Goal: Task Accomplishment & Management: Use online tool/utility

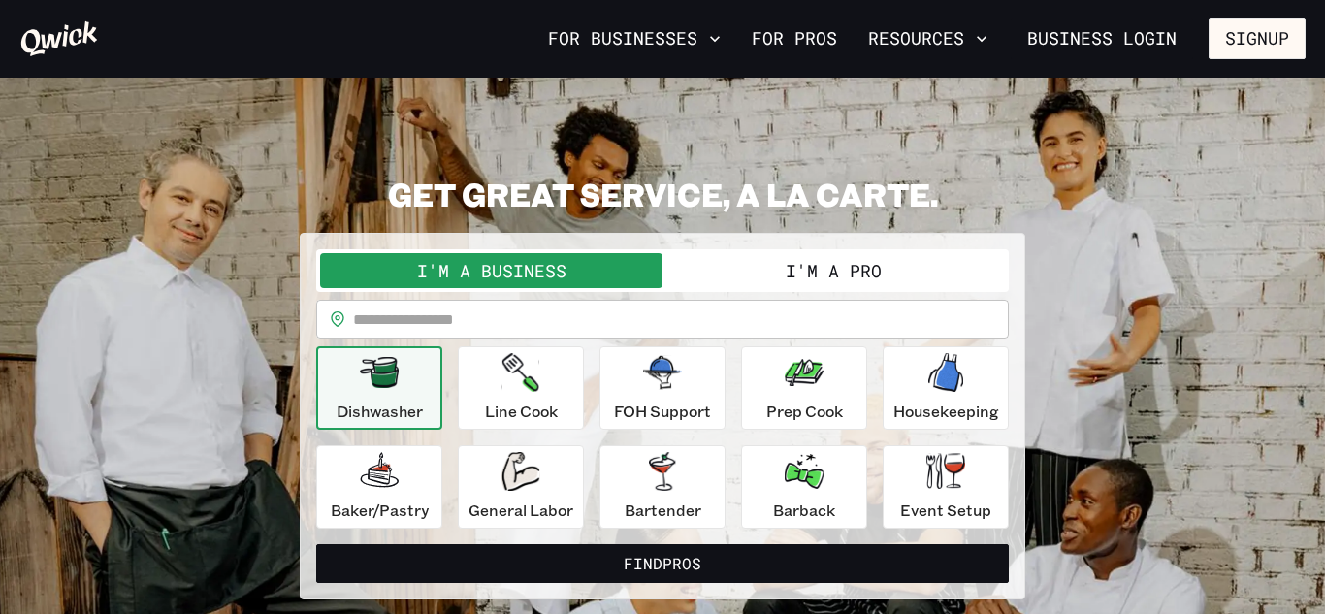
drag, startPoint x: 387, startPoint y: 381, endPoint x: 429, endPoint y: 421, distance: 57.7
click at [429, 421] on button "Dishwasher" at bounding box center [379, 387] width 126 height 83
click at [539, 518] on p "General Labor" at bounding box center [521, 510] width 105 height 23
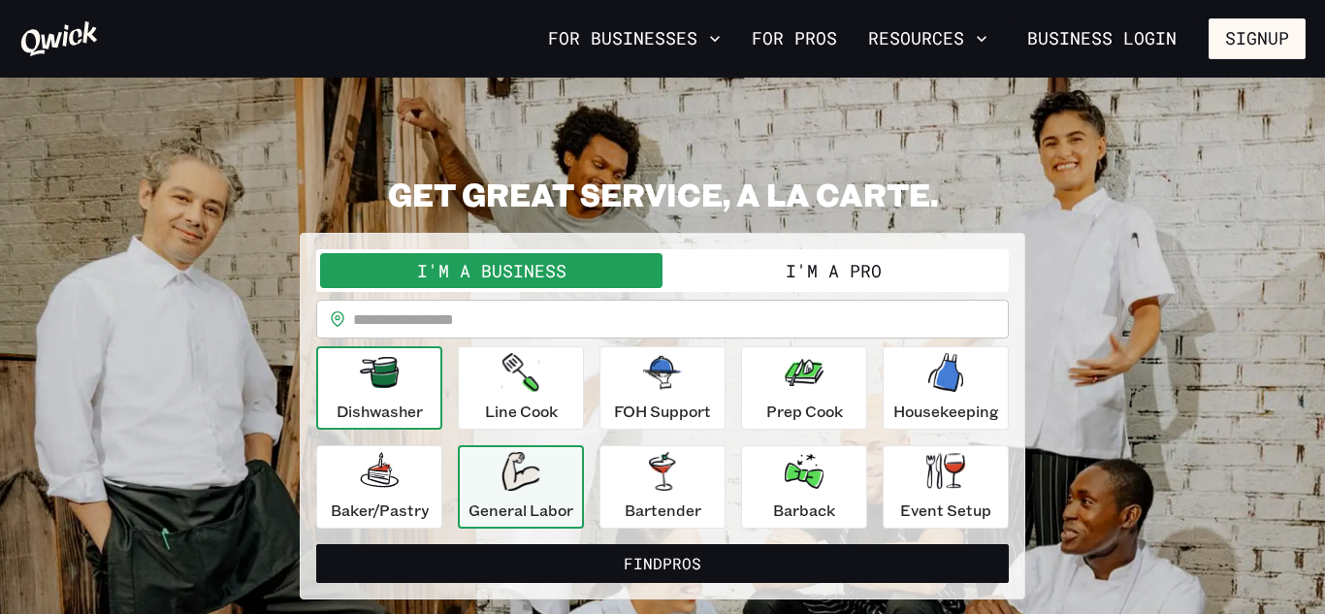
click at [412, 404] on p "Dishwasher" at bounding box center [380, 411] width 86 height 23
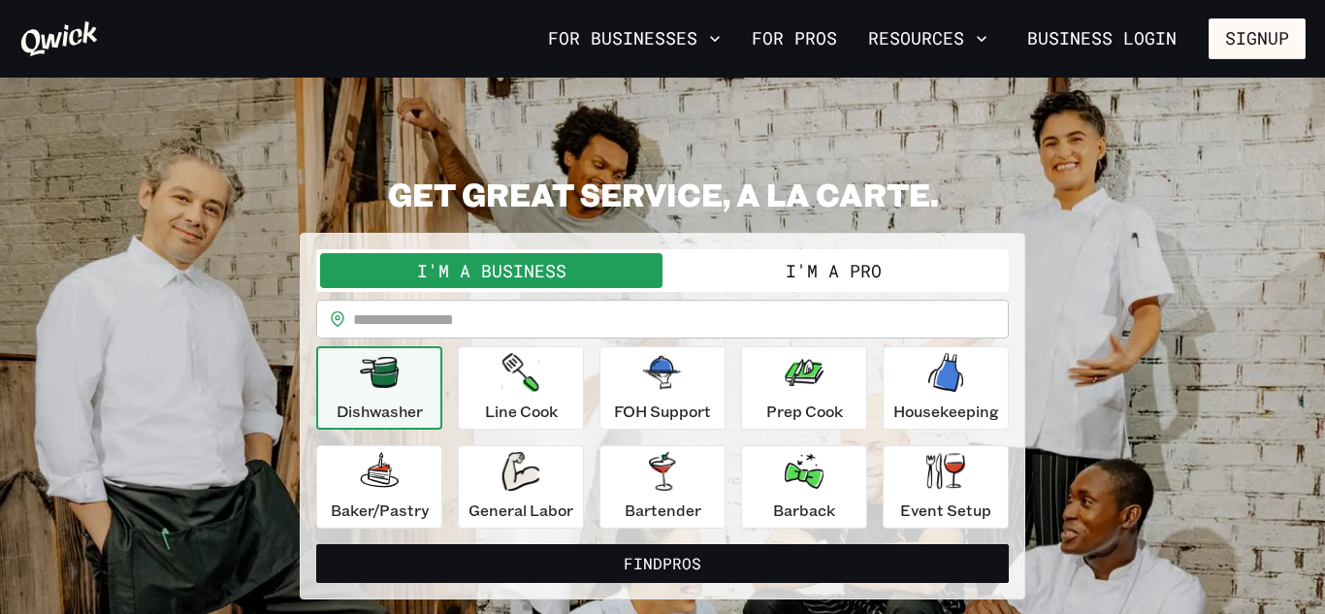
drag, startPoint x: 774, startPoint y: 272, endPoint x: 656, endPoint y: 284, distance: 119.0
click at [656, 284] on div "I'm a Business I'm a Pro" at bounding box center [662, 270] width 685 height 35
click at [456, 310] on input "text" at bounding box center [681, 319] width 656 height 39
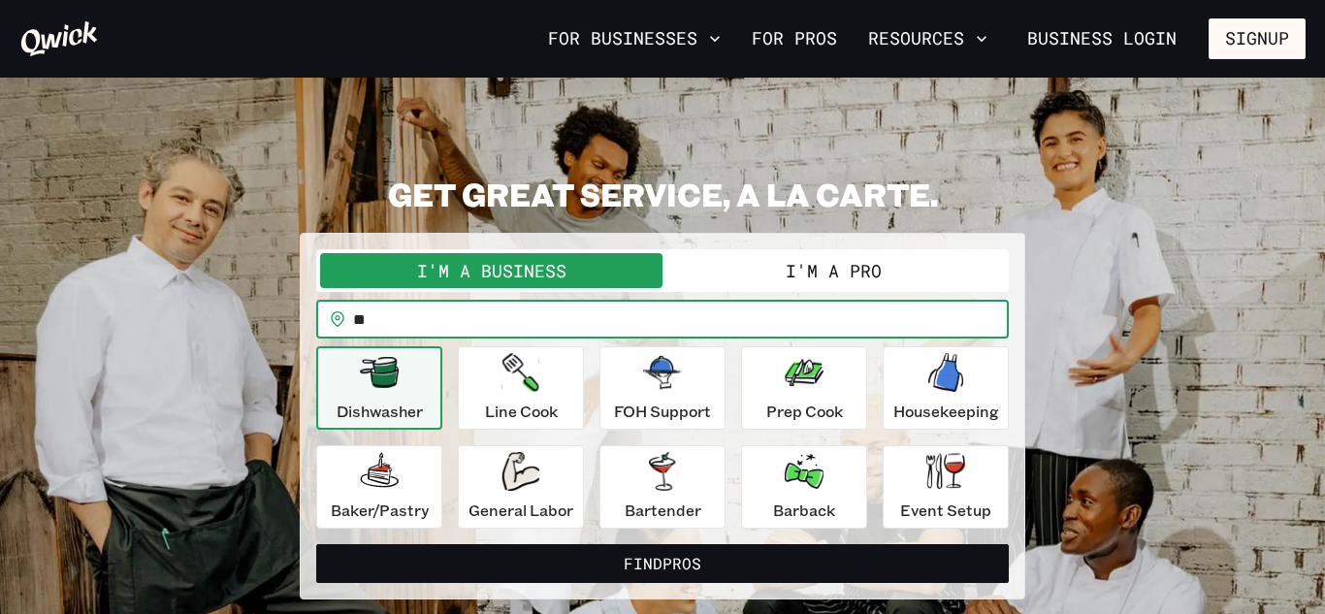
type input "*"
type input "*****"
click at [892, 280] on button "I'm a Pro" at bounding box center [834, 270] width 343 height 35
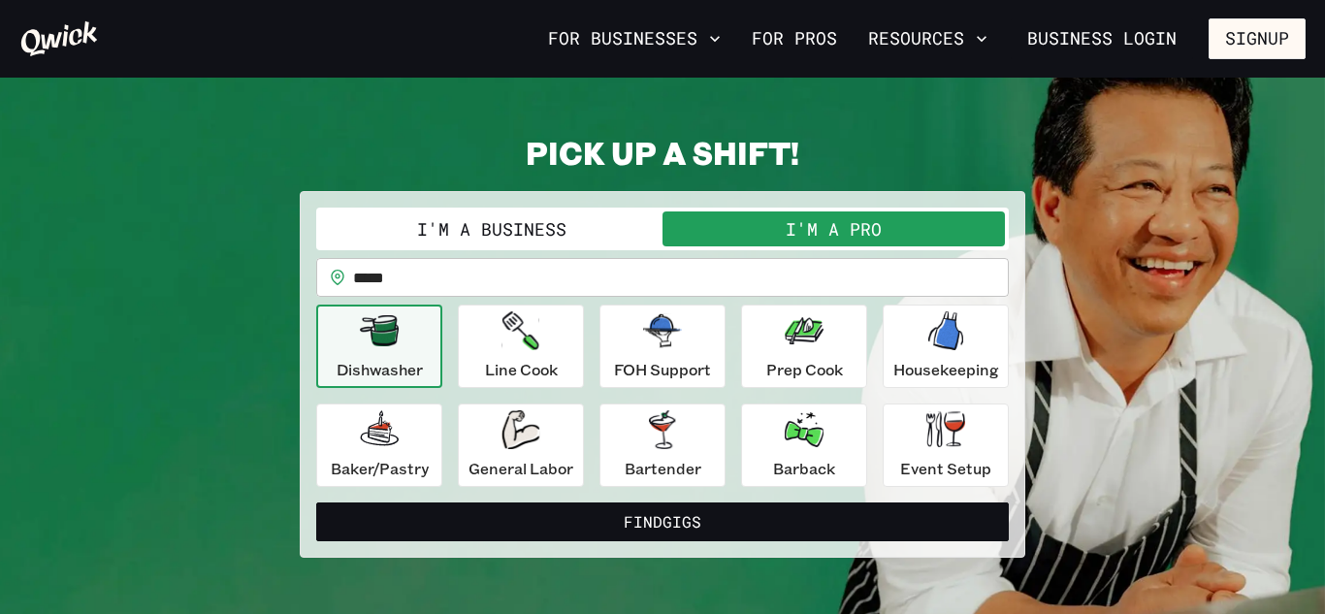
scroll to position [78, 0]
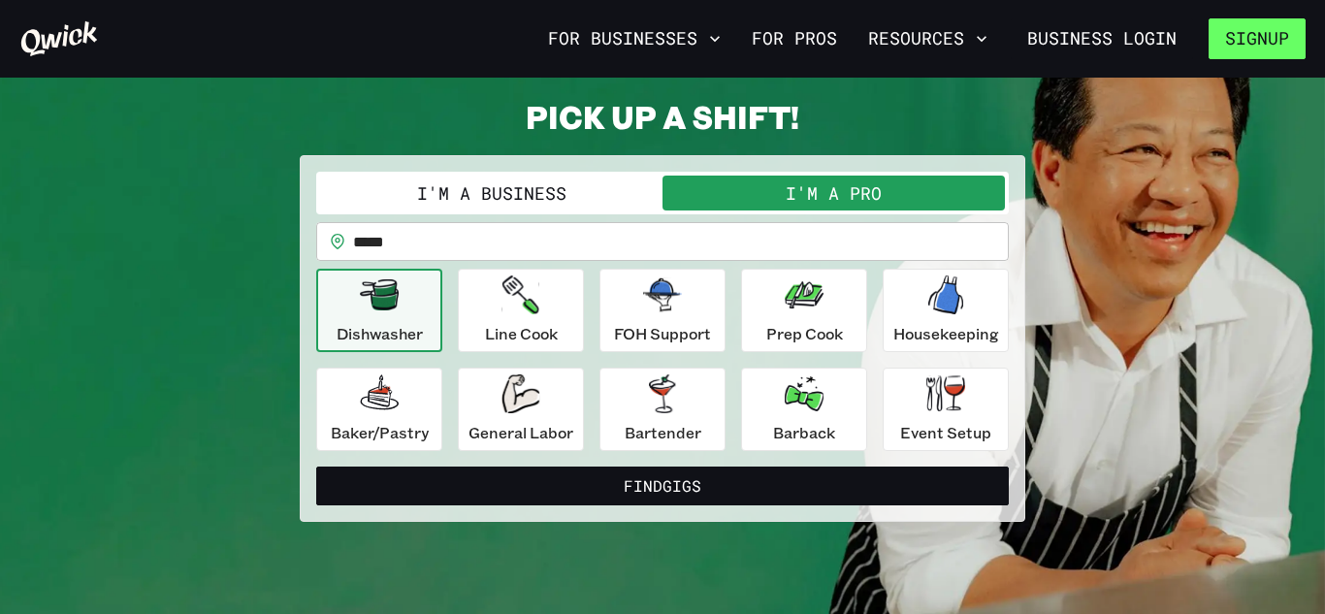
click at [1226, 49] on button "Signup" at bounding box center [1257, 38] width 97 height 41
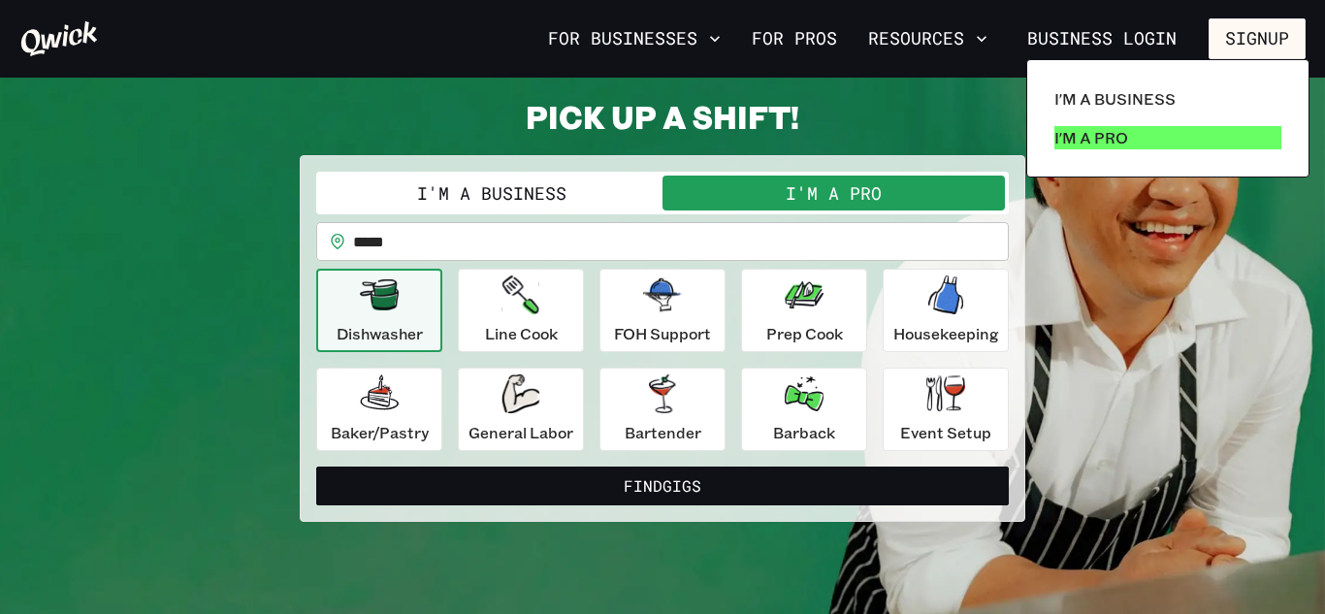
click at [1121, 138] on p "I'm a Pro" at bounding box center [1092, 137] width 74 height 23
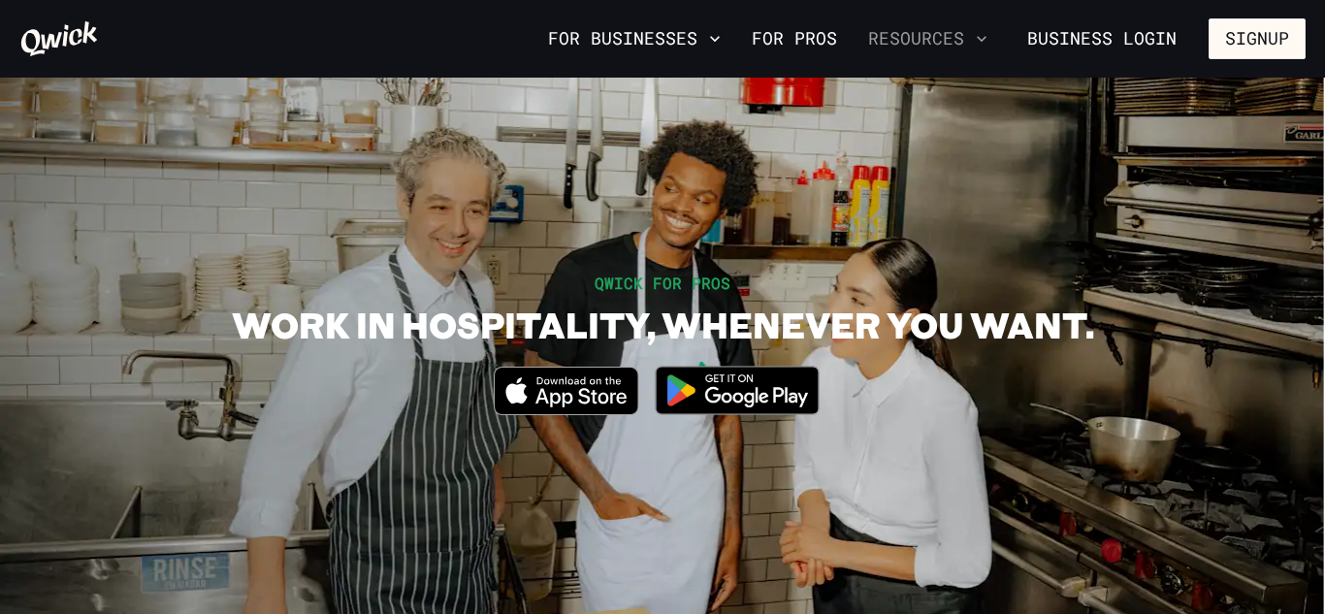
click at [979, 37] on icon "button" at bounding box center [981, 38] width 19 height 19
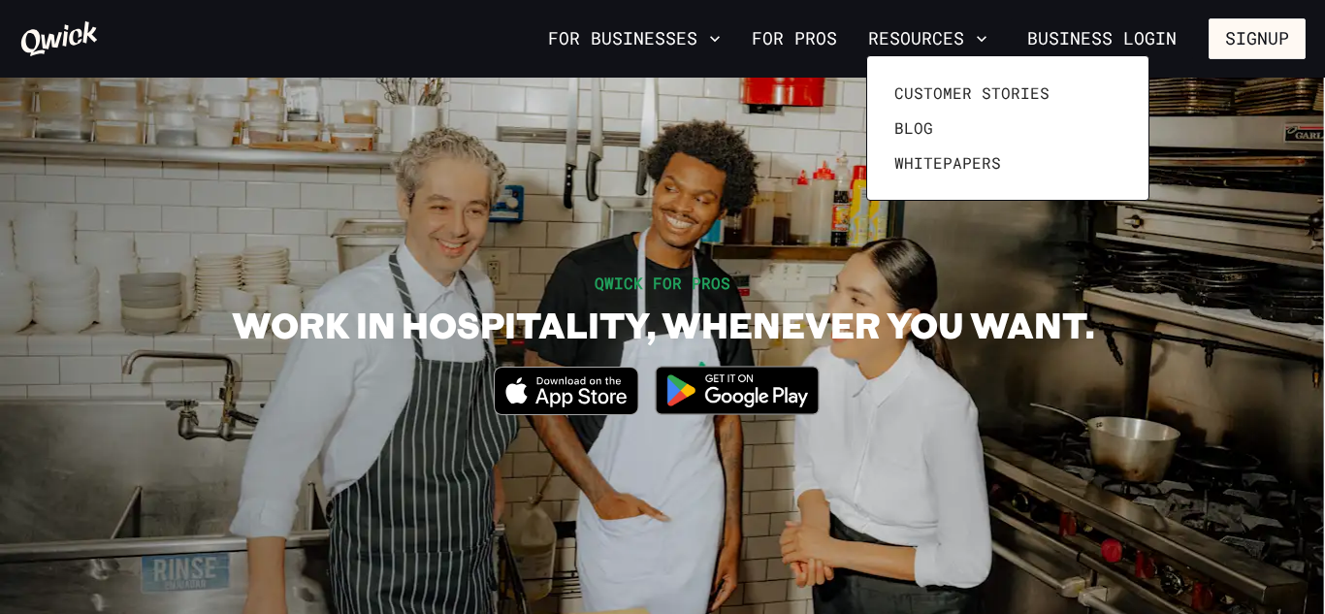
click at [1231, 55] on div at bounding box center [662, 307] width 1325 height 614
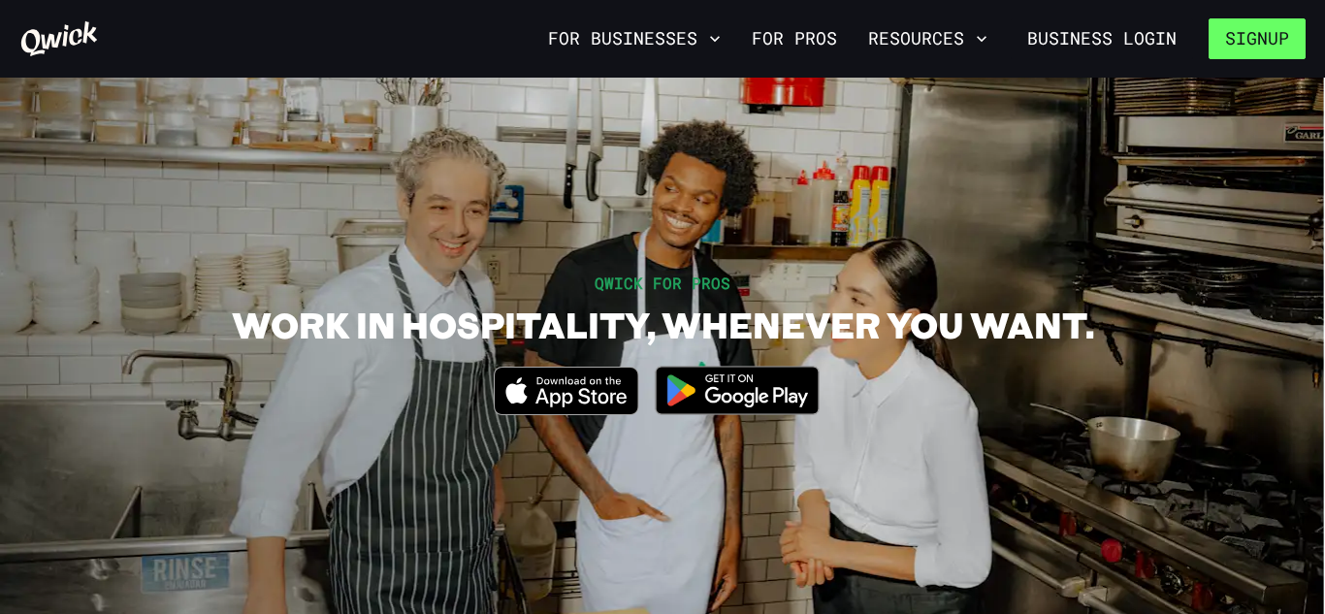
click at [1238, 38] on button "Signup" at bounding box center [1257, 38] width 97 height 41
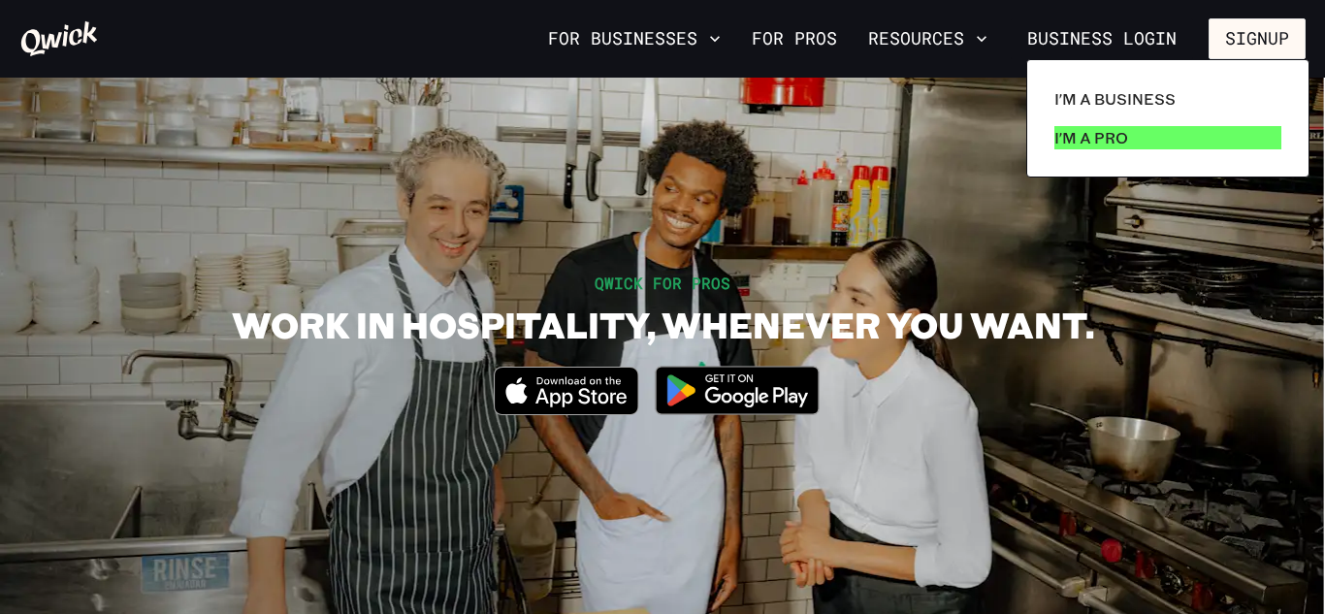
click at [1132, 142] on link "I'm a Pro" at bounding box center [1168, 137] width 243 height 39
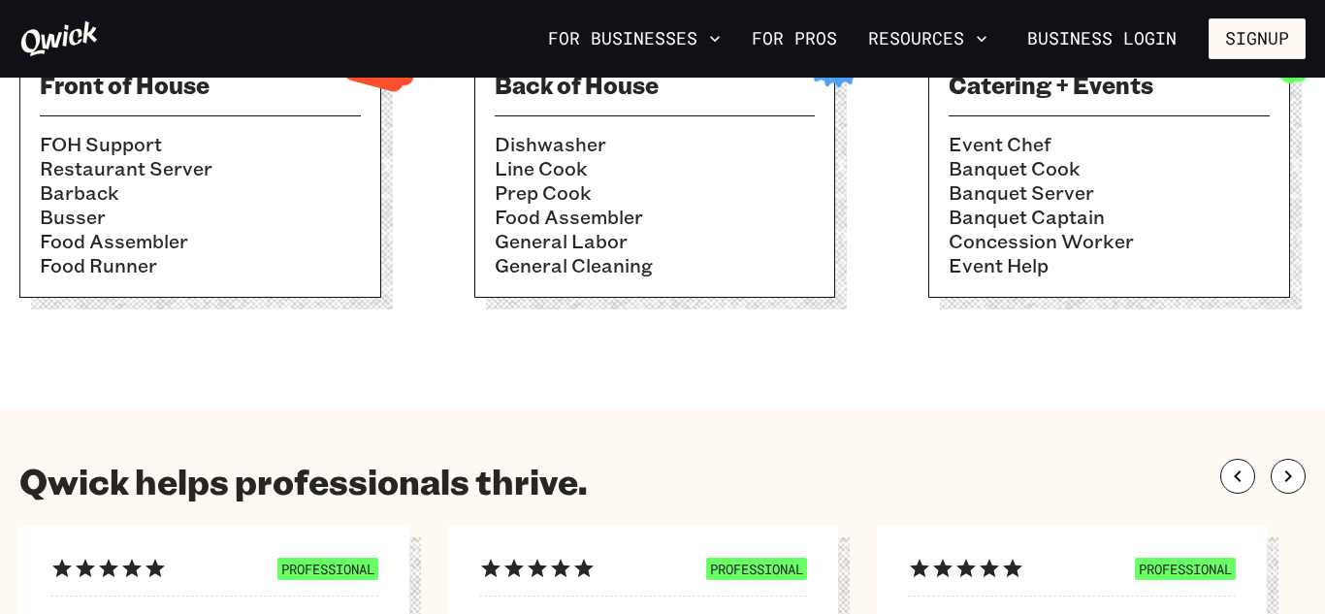
scroll to position [815, 0]
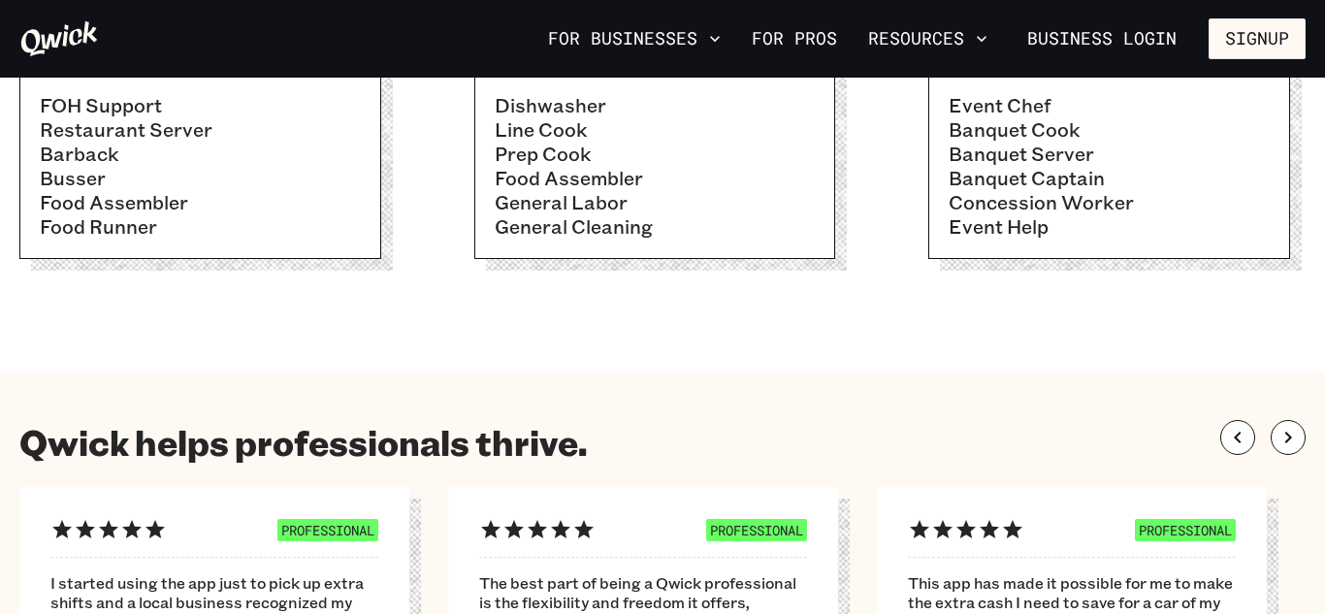
click at [696, 152] on li "Prep Cook" at bounding box center [655, 154] width 321 height 24
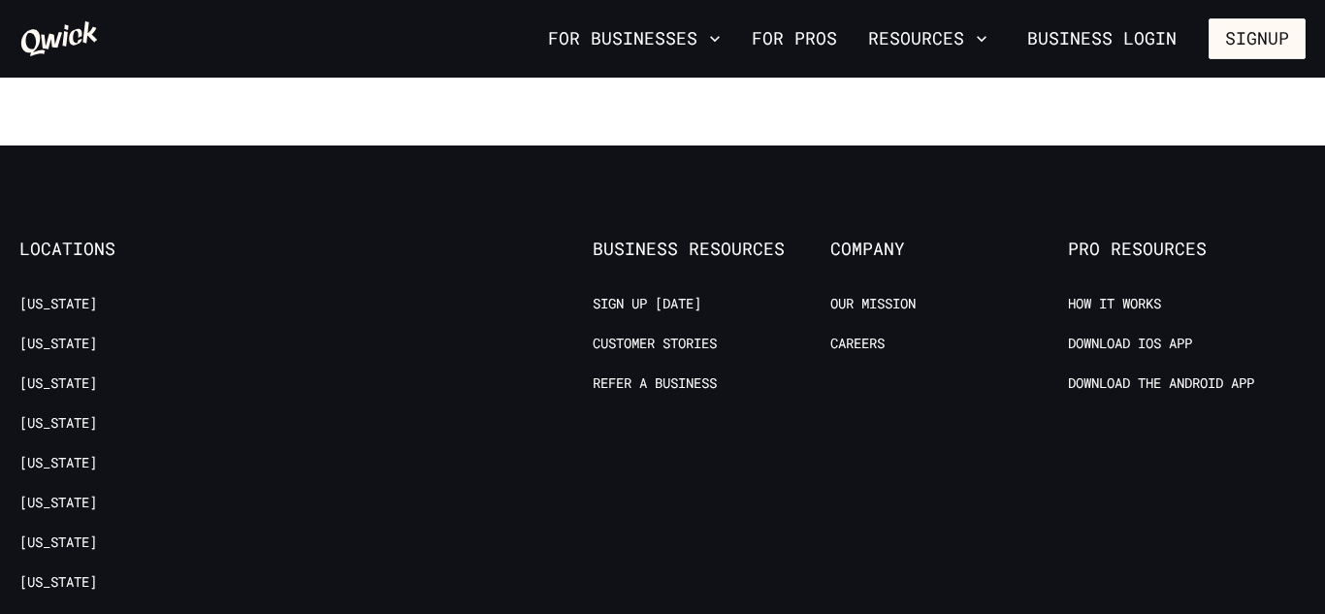
scroll to position [3726, 0]
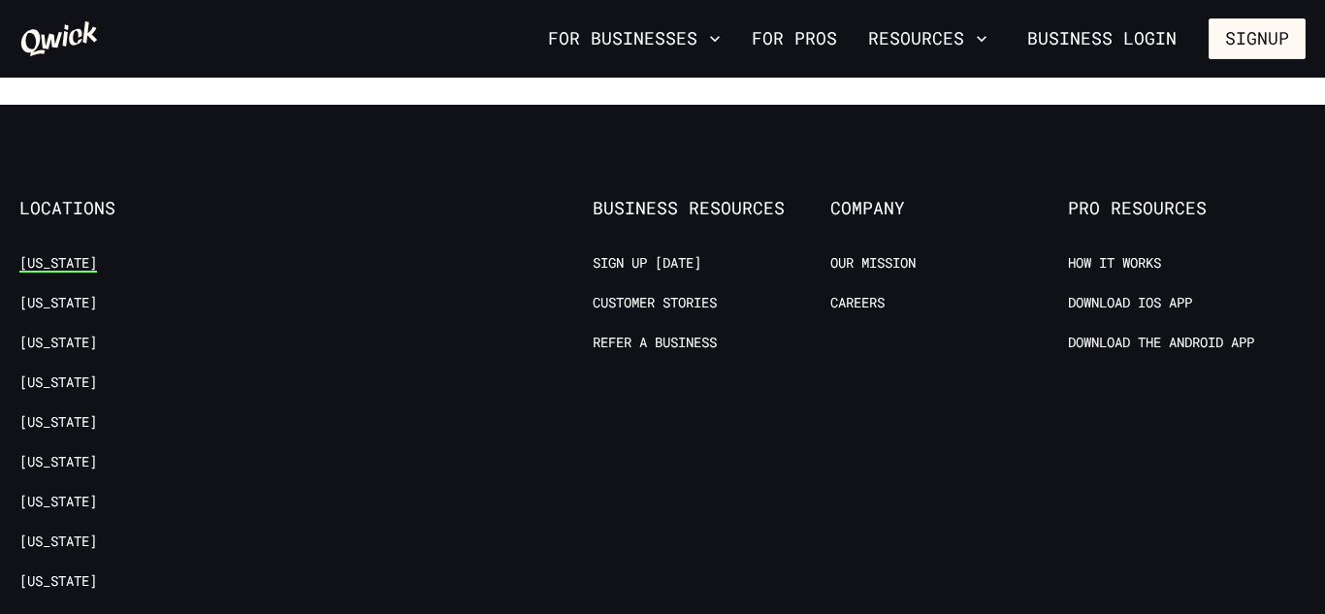
click at [30, 254] on link "[US_STATE]" at bounding box center [58, 263] width 78 height 18
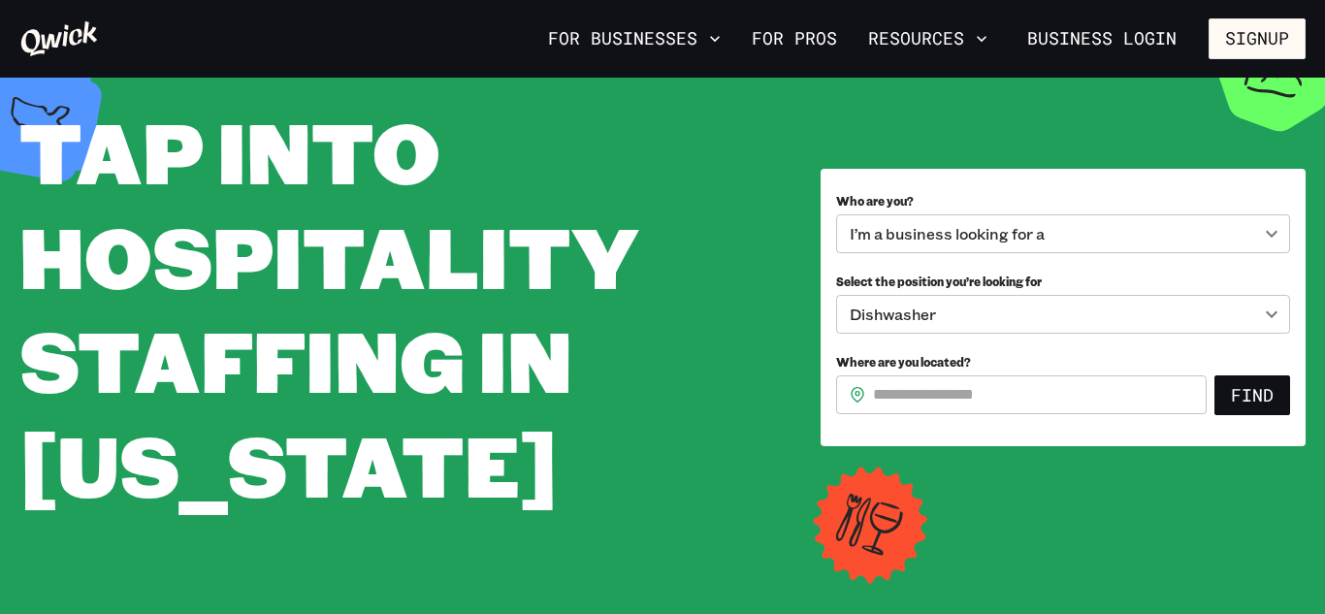
scroll to position [78, 0]
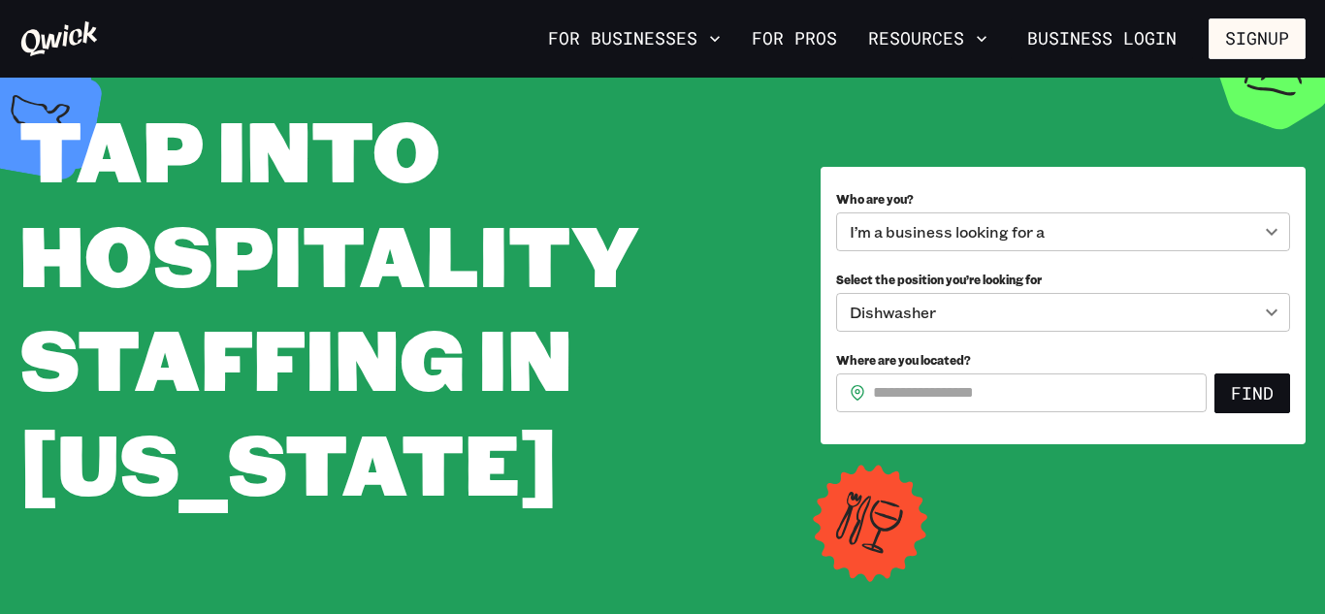
click at [921, 227] on body "**********" at bounding box center [662, 229] width 1325 height 614
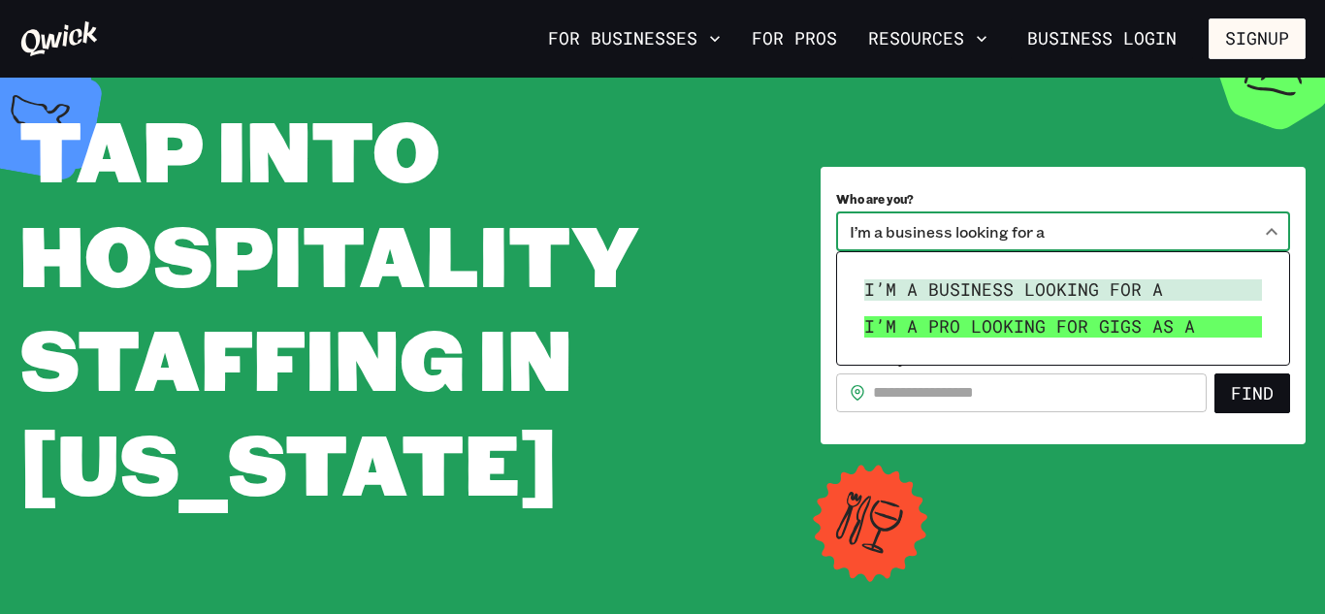
click at [997, 330] on li "I’m a pro looking for Gigs as a" at bounding box center [1063, 327] width 413 height 37
type input "***"
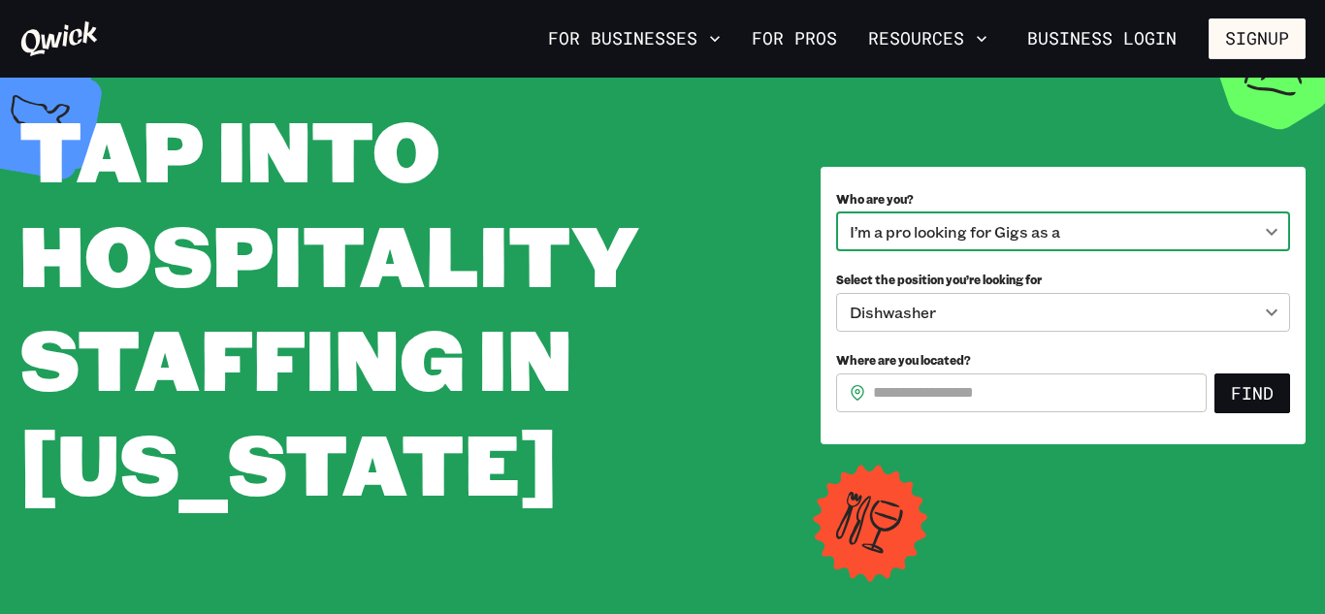
click at [972, 405] on input "Where are you located?" at bounding box center [1040, 393] width 334 height 39
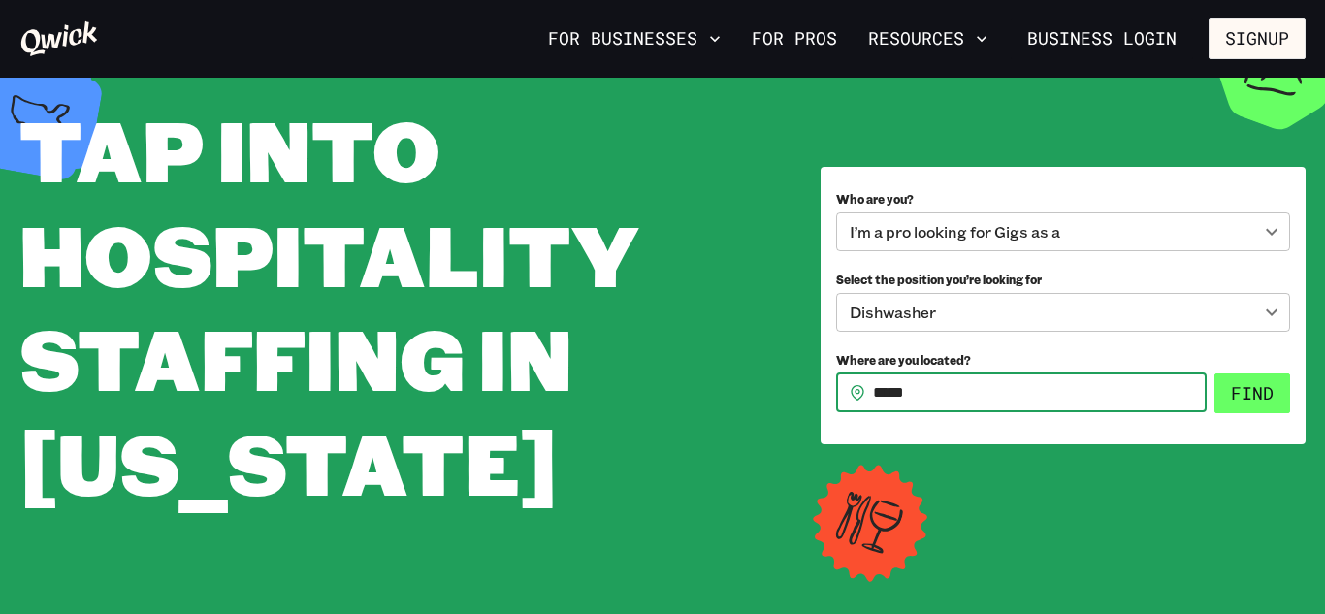
type input "*****"
click at [1269, 383] on button "Find" at bounding box center [1253, 394] width 76 height 41
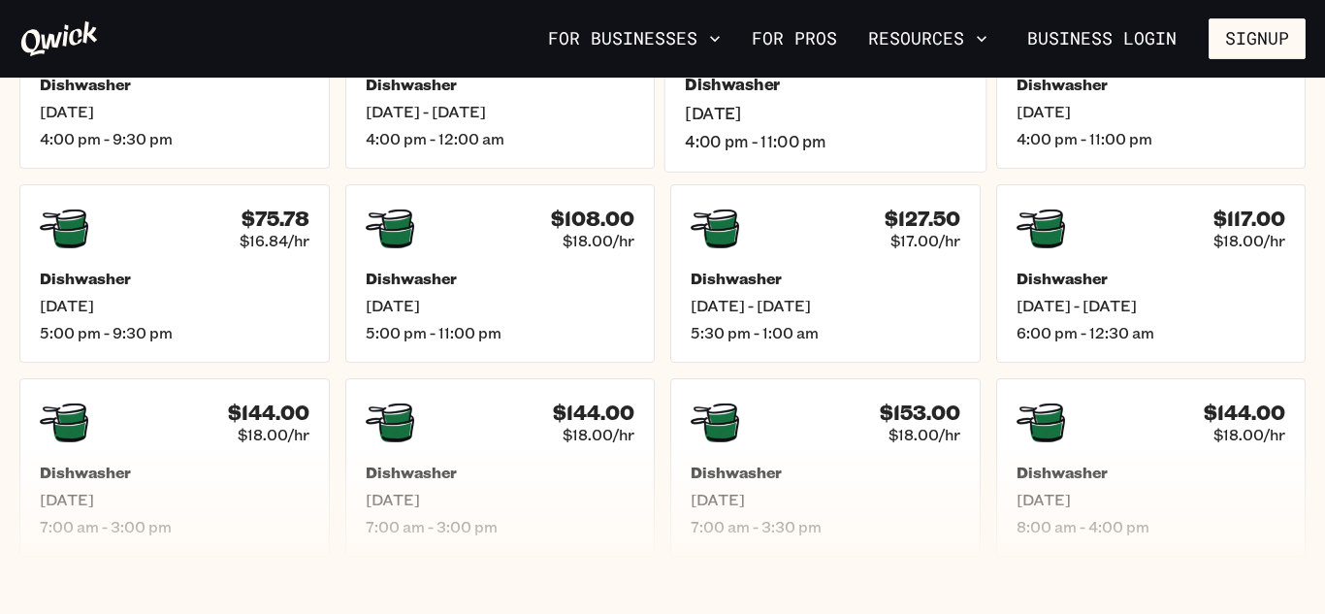
scroll to position [699, 0]
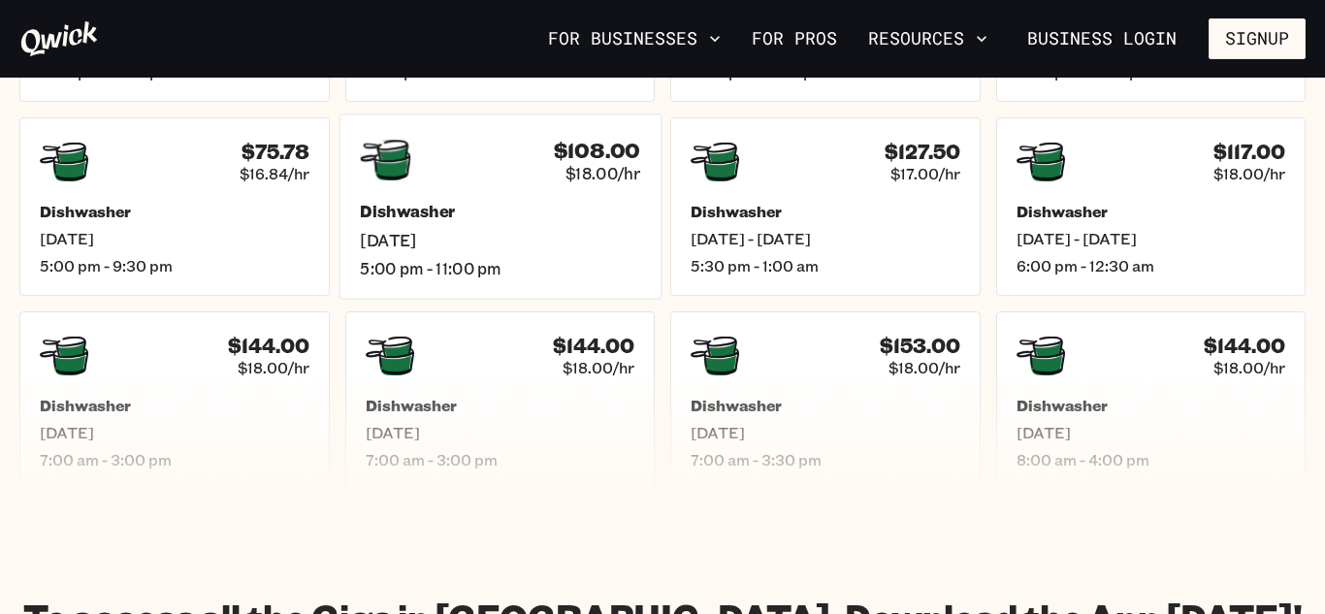
click at [431, 179] on div "$108.00 $18.00/hr" at bounding box center [500, 160] width 280 height 50
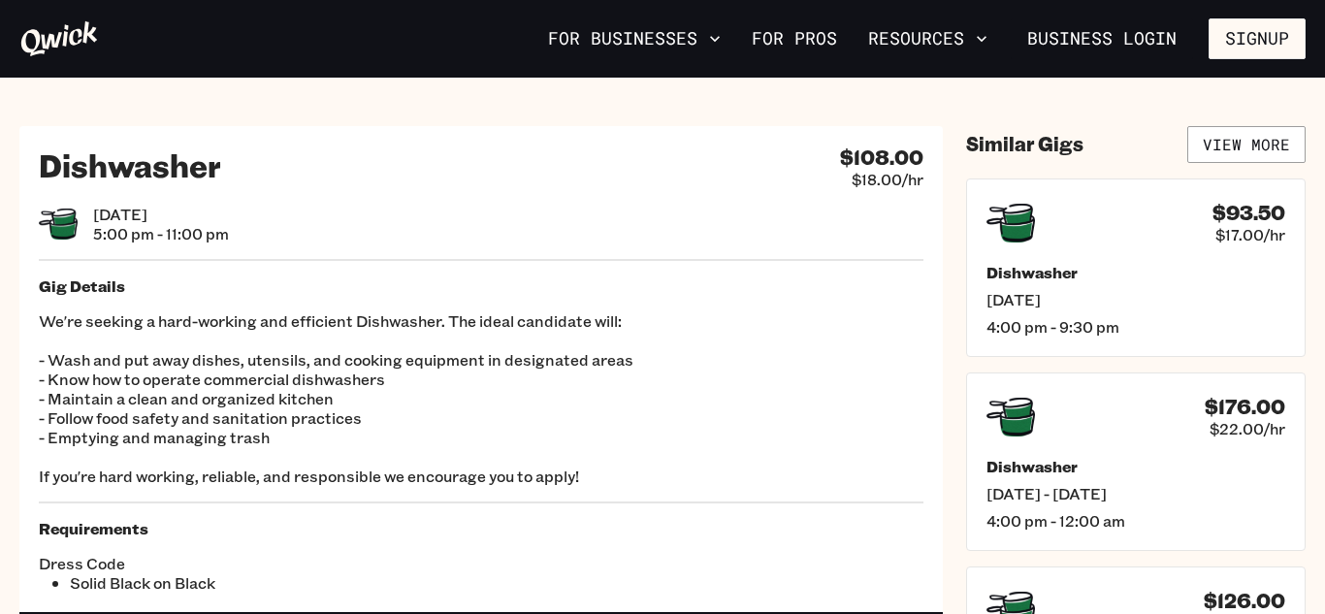
click at [674, 68] on div "For Businesses For Pros Resources Business Login Signup" at bounding box center [662, 39] width 1325 height 78
click at [180, 240] on span "5:00 pm - 11:00 pm" at bounding box center [161, 233] width 136 height 19
click at [1286, 224] on span "$17.00/hr" at bounding box center [1255, 233] width 73 height 20
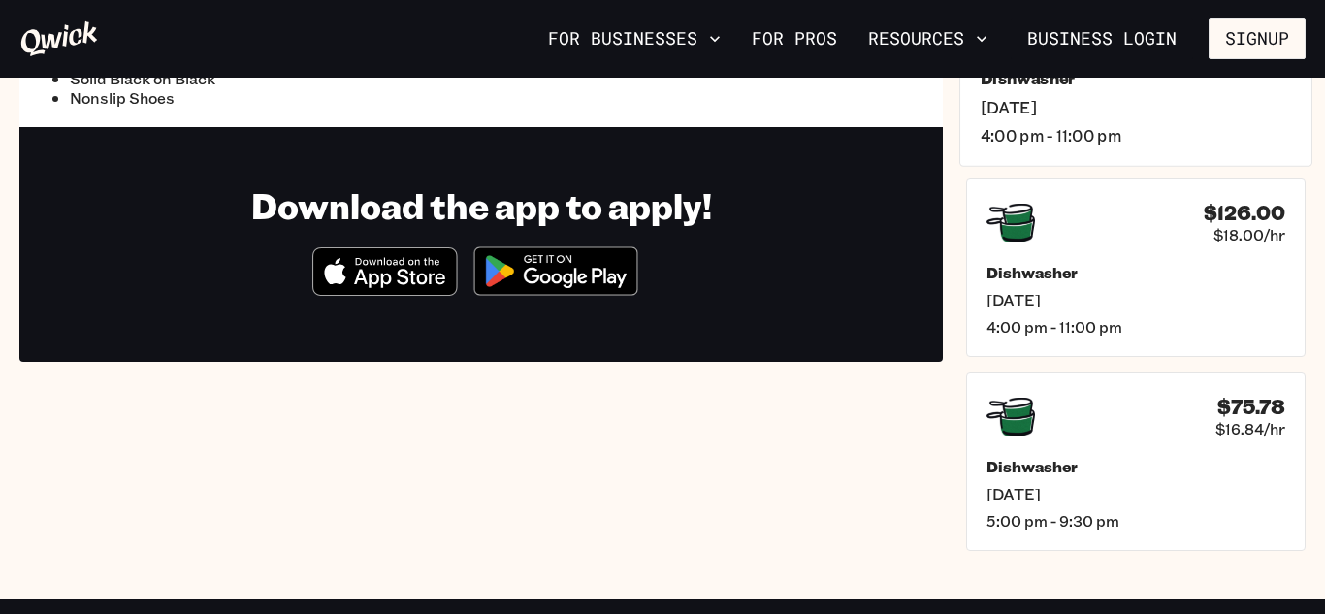
scroll to position [427, 0]
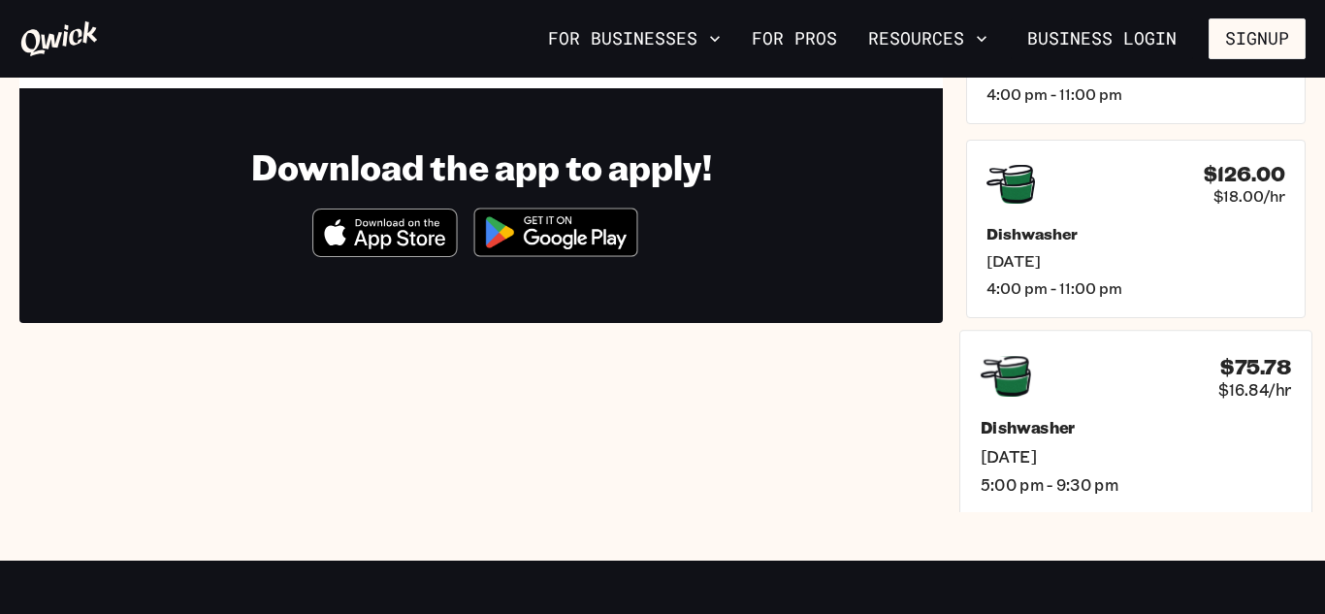
click at [1110, 501] on div "$75.78 $16.84/hr Dishwasher Sat, Sep 20 5:00 pm - 9:30 pm" at bounding box center [1136, 422] width 353 height 185
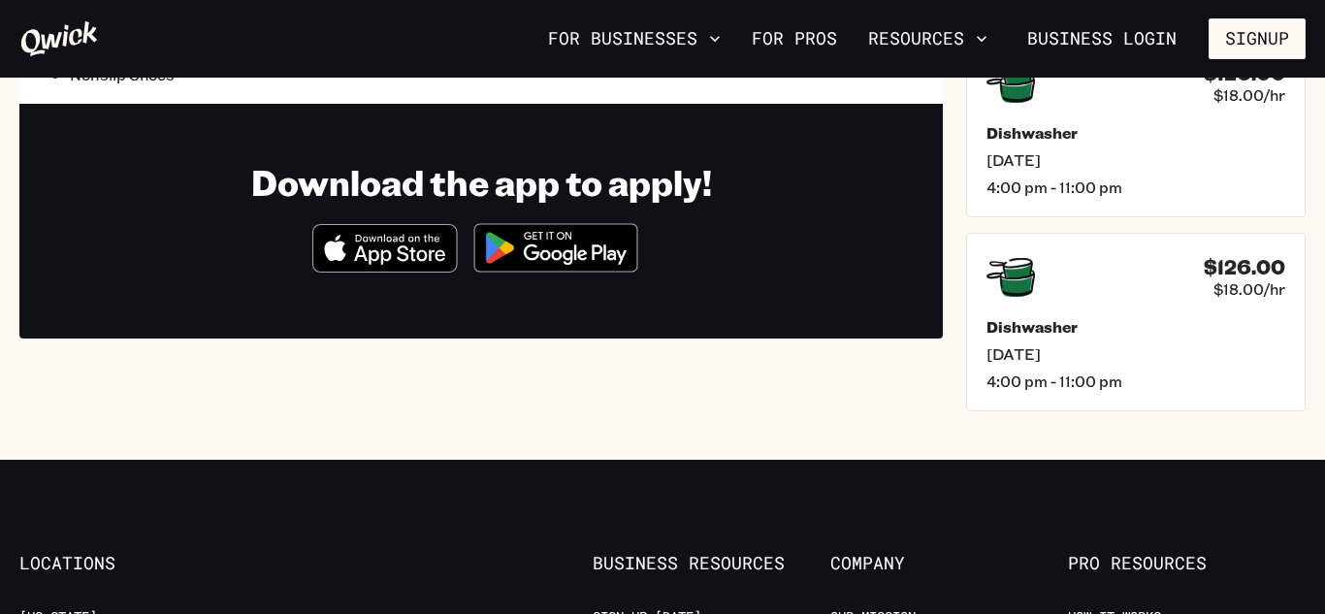
scroll to position [582, 0]
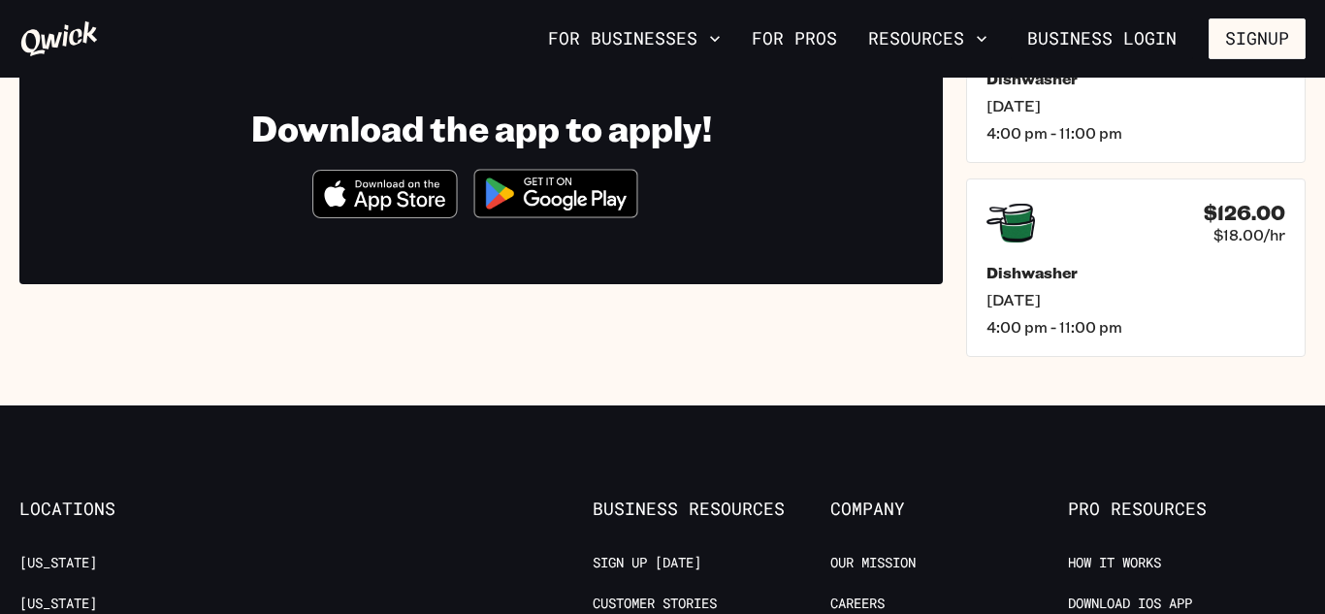
click at [531, 207] on img at bounding box center [556, 193] width 188 height 73
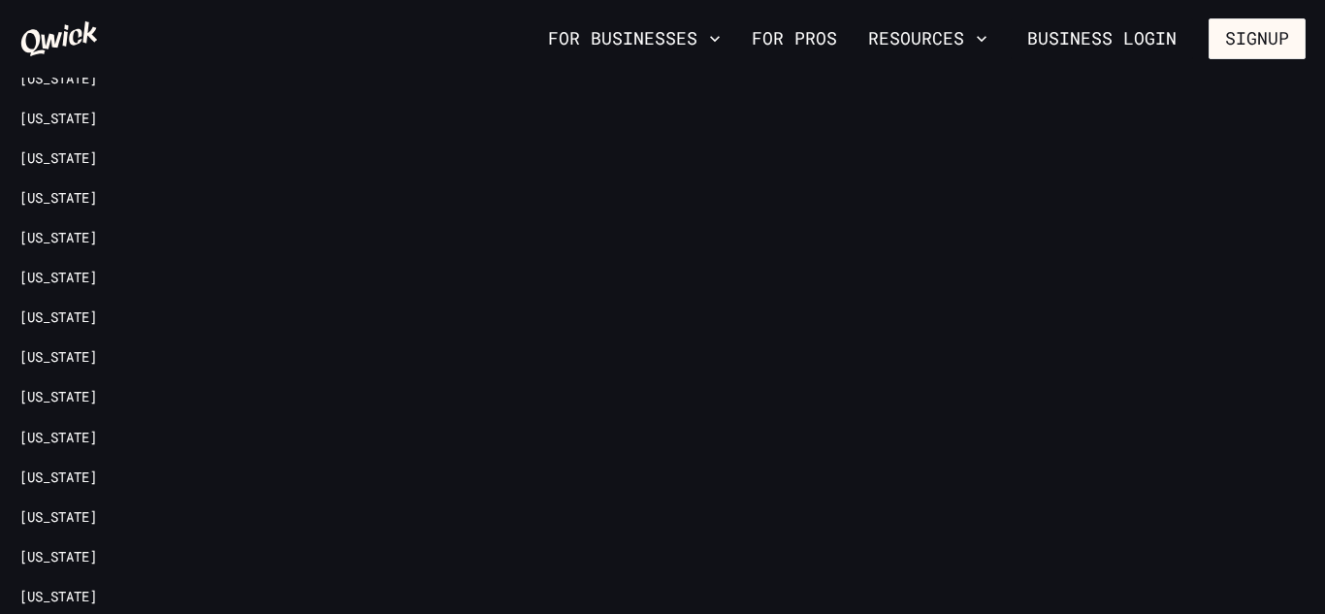
scroll to position [1281, 0]
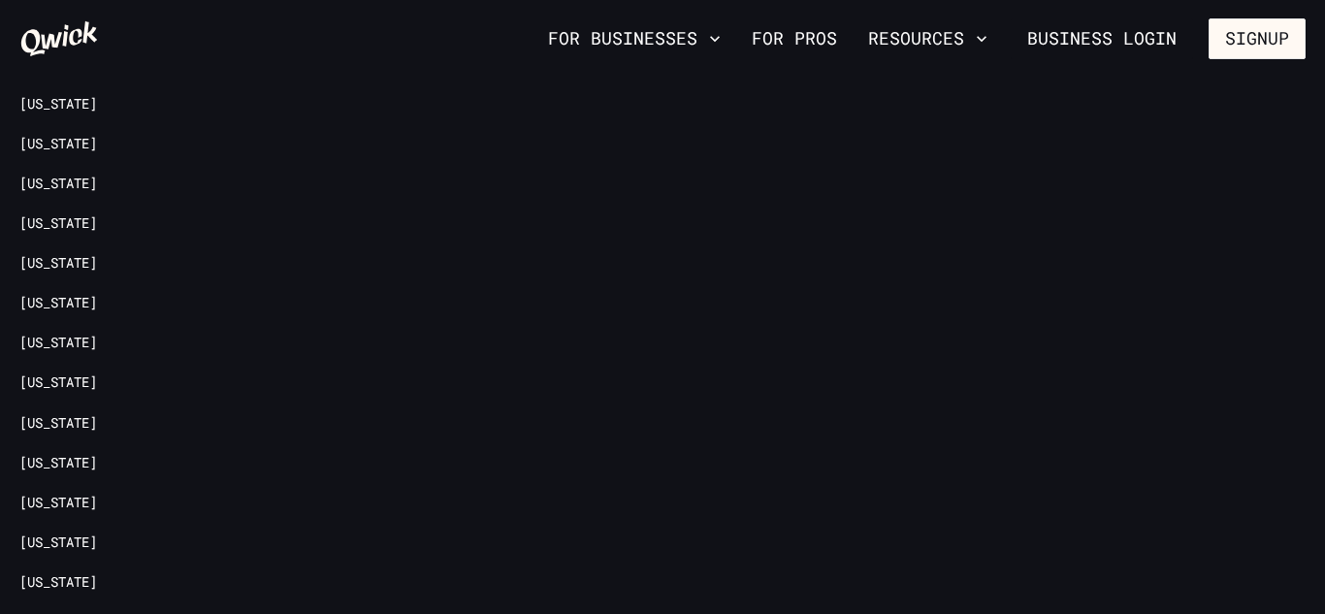
scroll to position [427, 0]
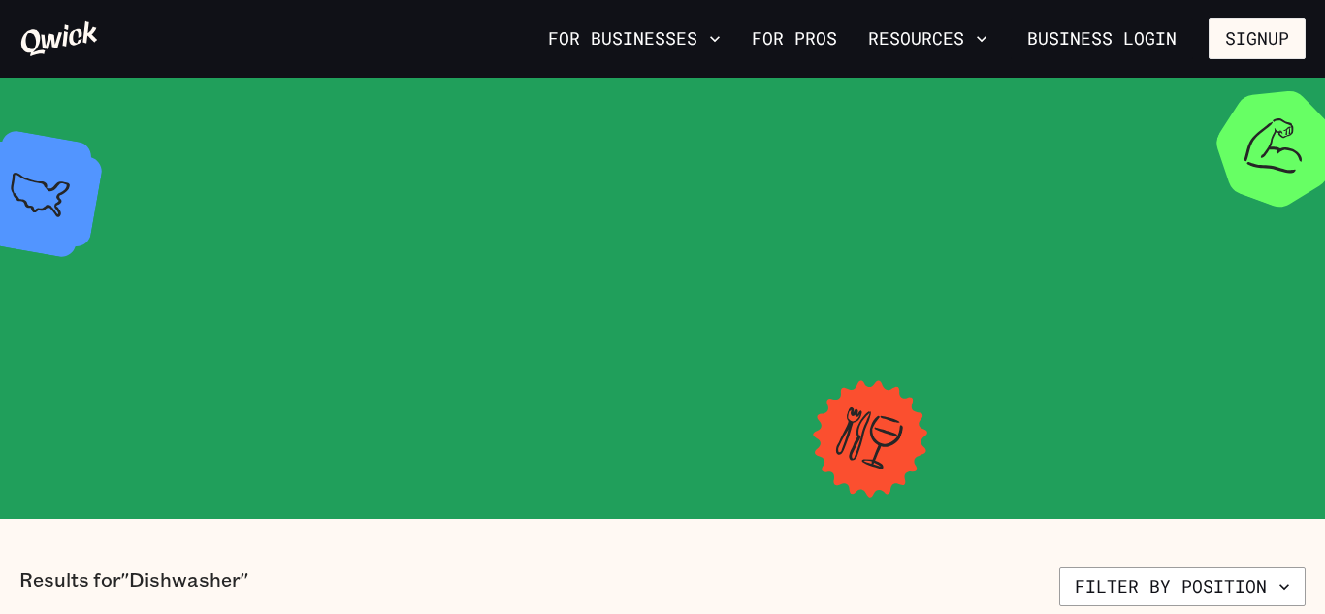
scroll to position [699, 0]
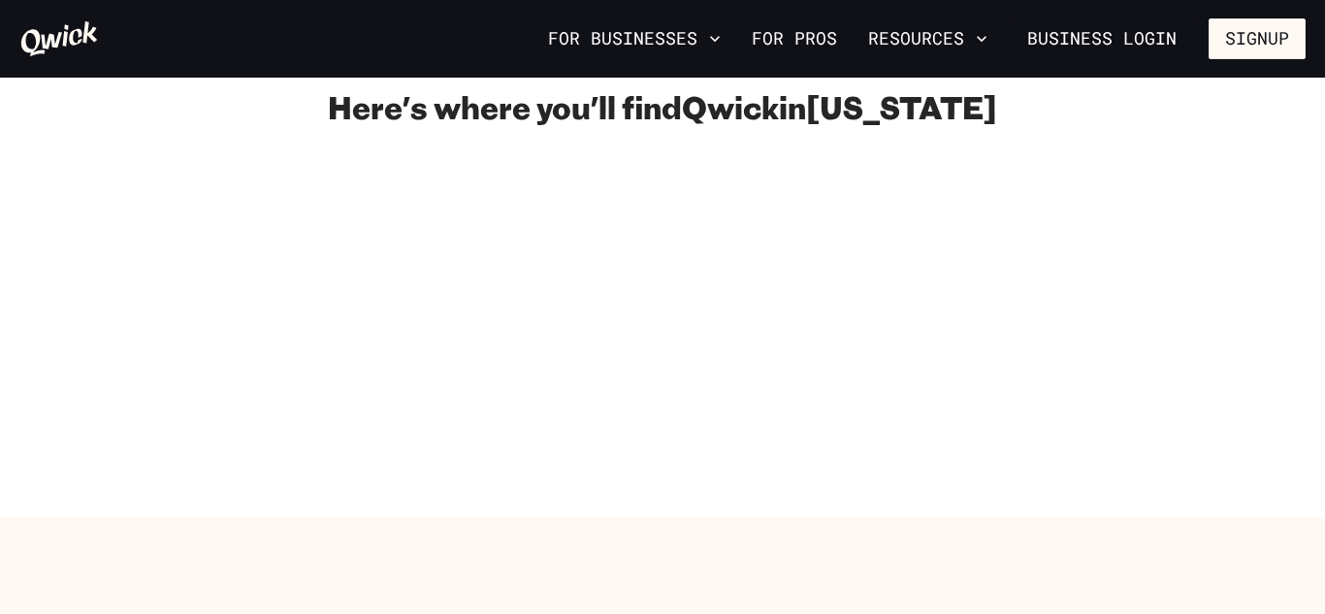
scroll to position [78, 0]
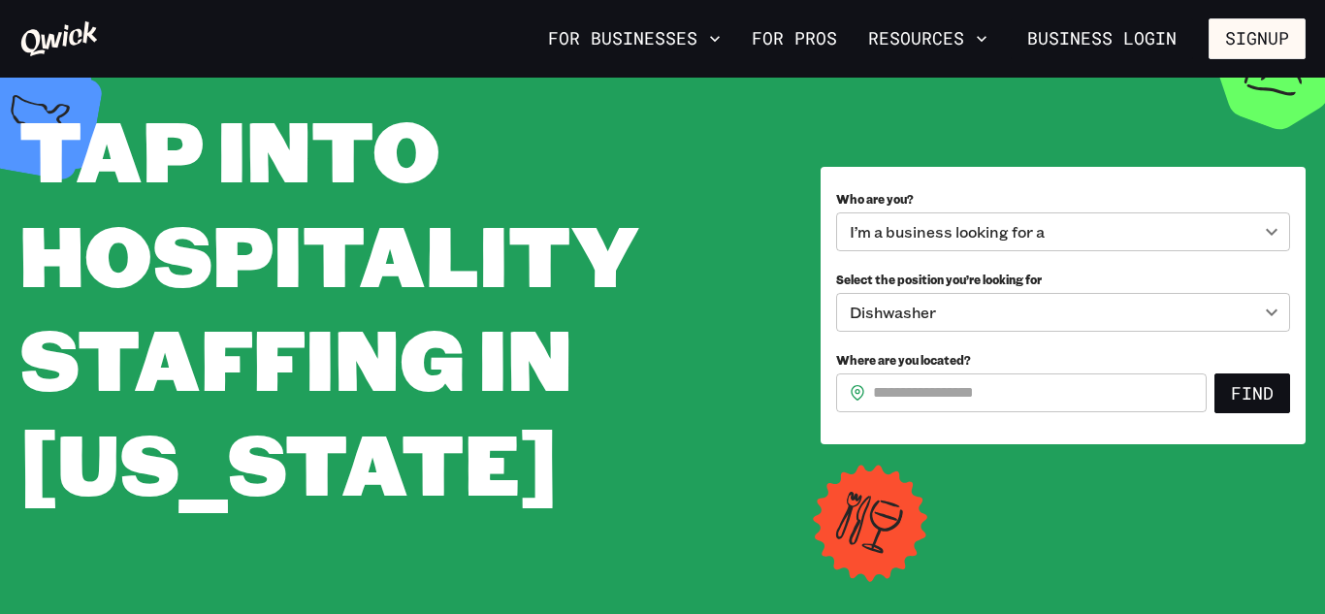
click at [923, 316] on body "**********" at bounding box center [662, 229] width 1325 height 614
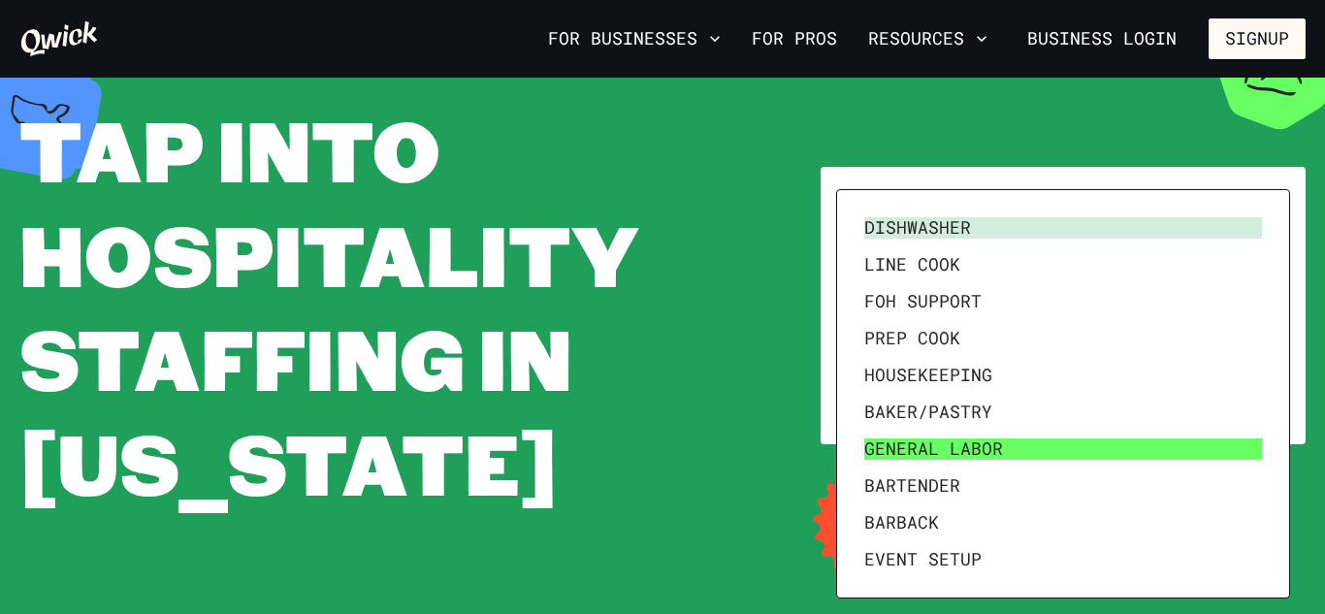
click at [926, 454] on li "General Labor" at bounding box center [1063, 449] width 413 height 37
type input "**********"
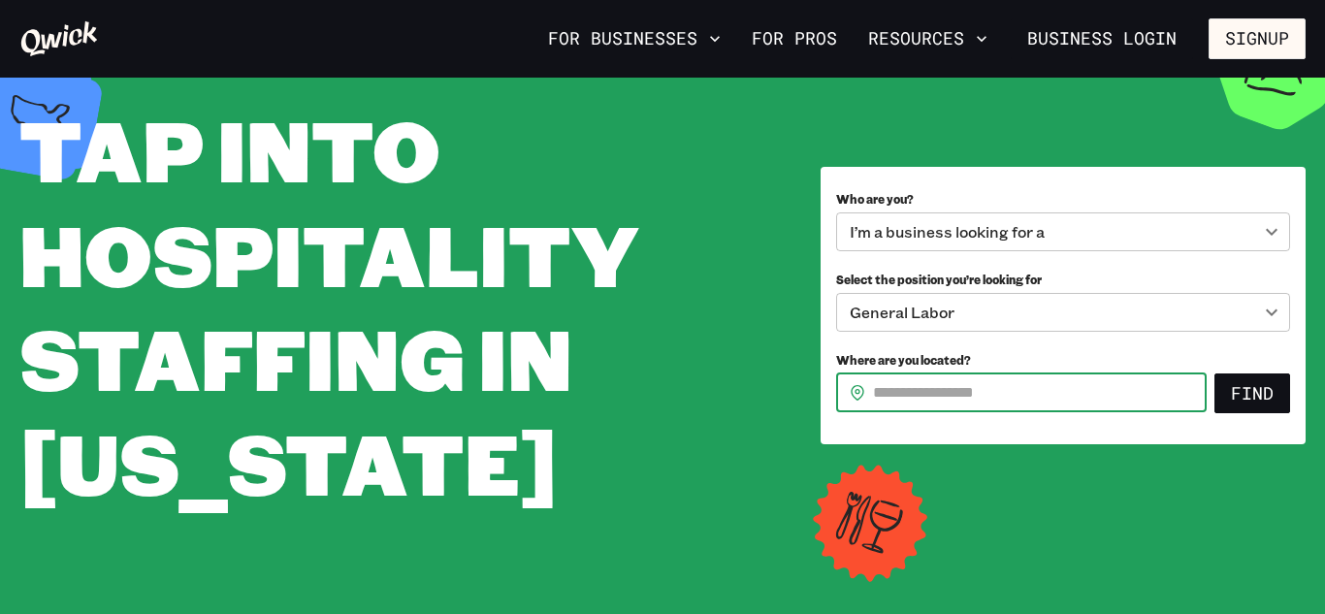
click at [948, 403] on input "Where are you located?" at bounding box center [1040, 393] width 334 height 39
type input "*****"
click at [1261, 408] on button "Find" at bounding box center [1253, 394] width 76 height 41
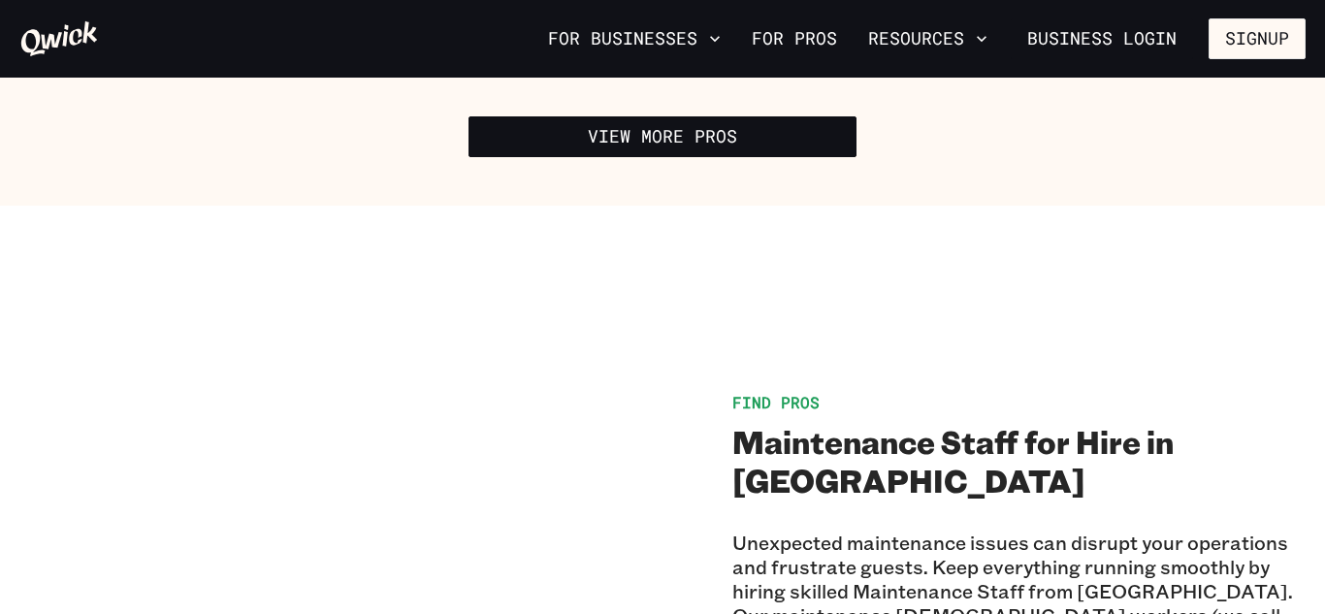
scroll to position [1164, 0]
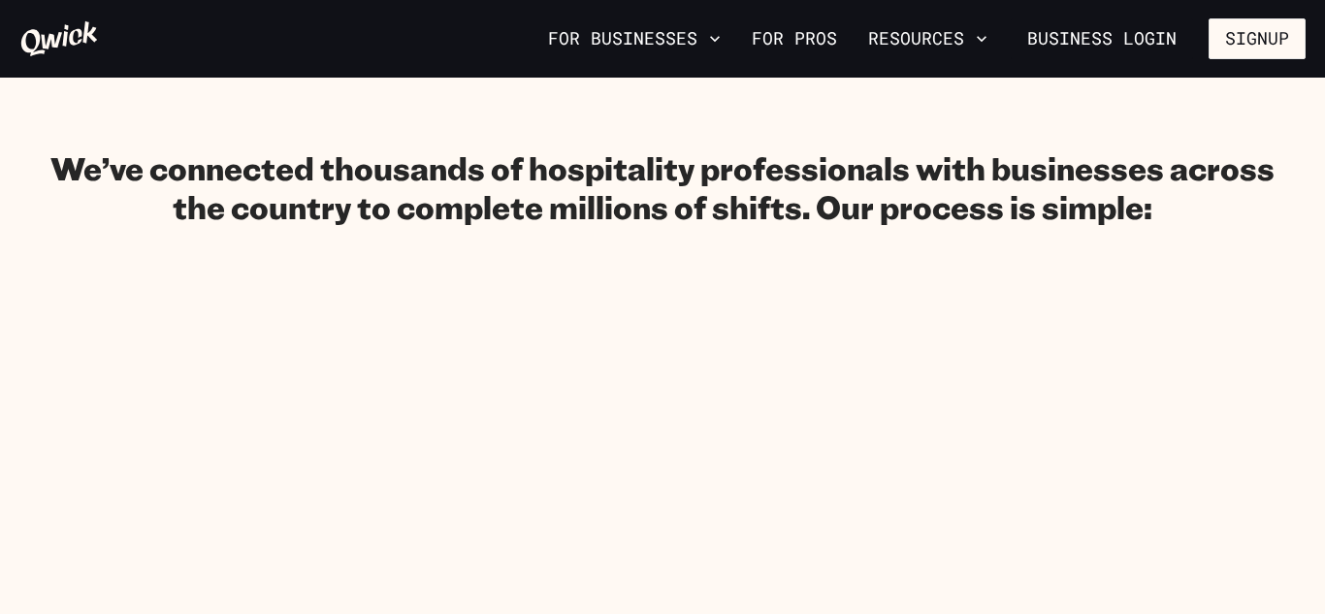
scroll to position [78, 0]
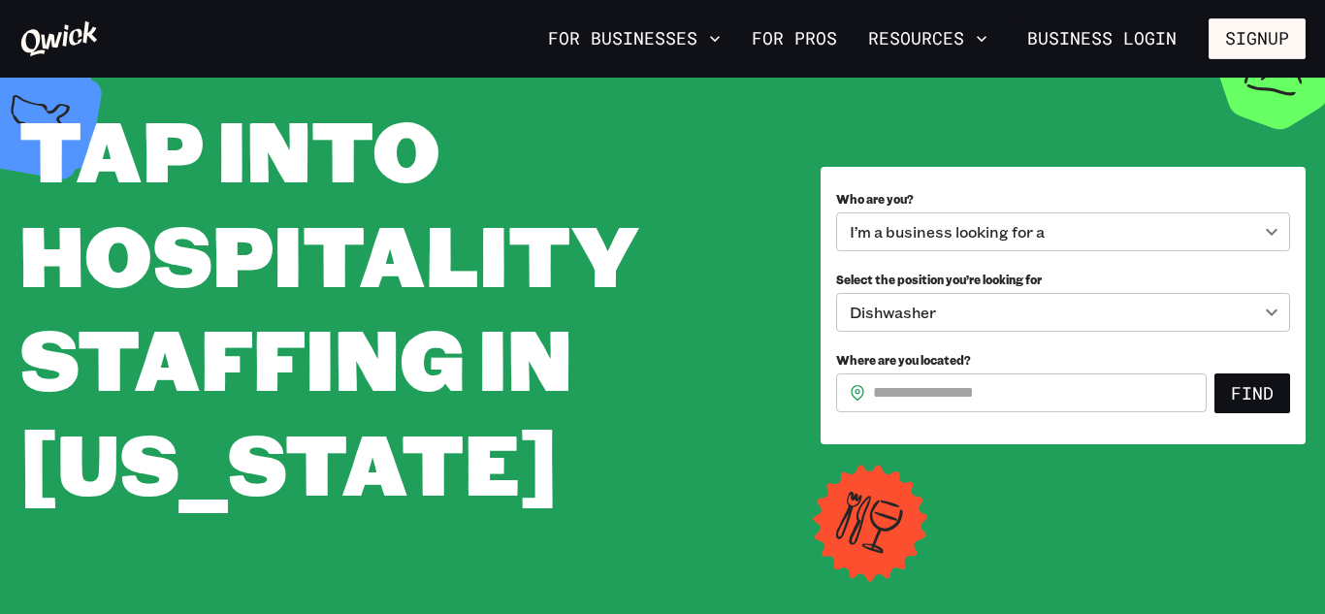
click at [875, 329] on body "**********" at bounding box center [662, 229] width 1325 height 614
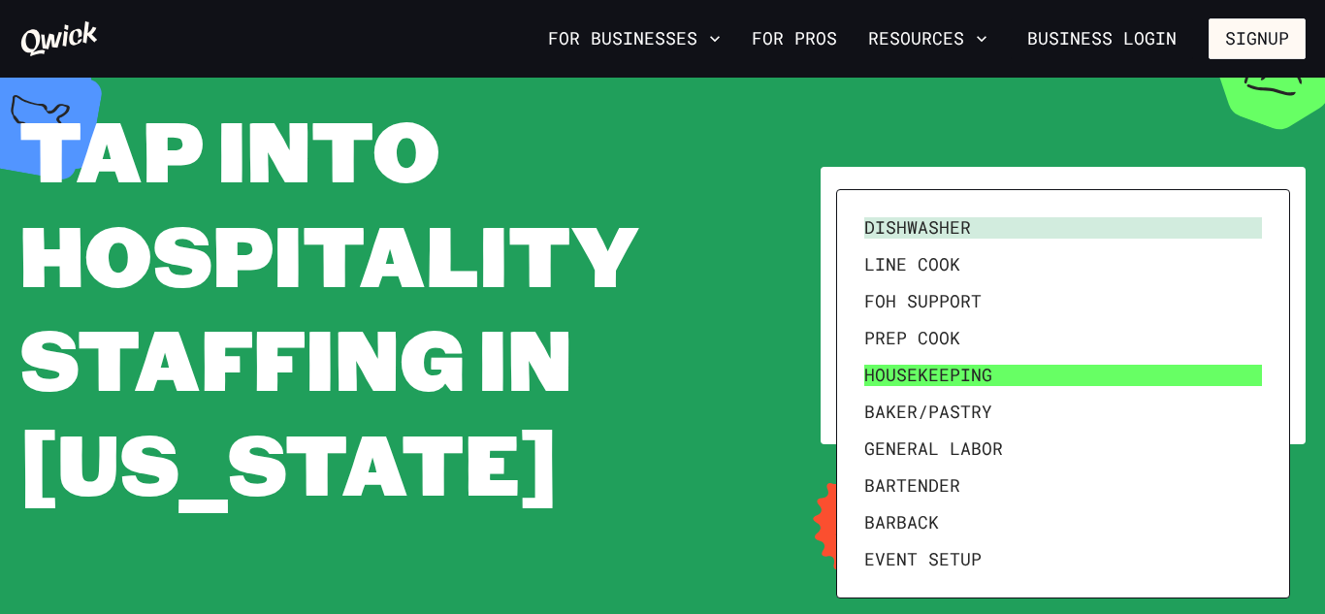
click at [979, 366] on li "Housekeeping" at bounding box center [1063, 375] width 413 height 37
type input "**********"
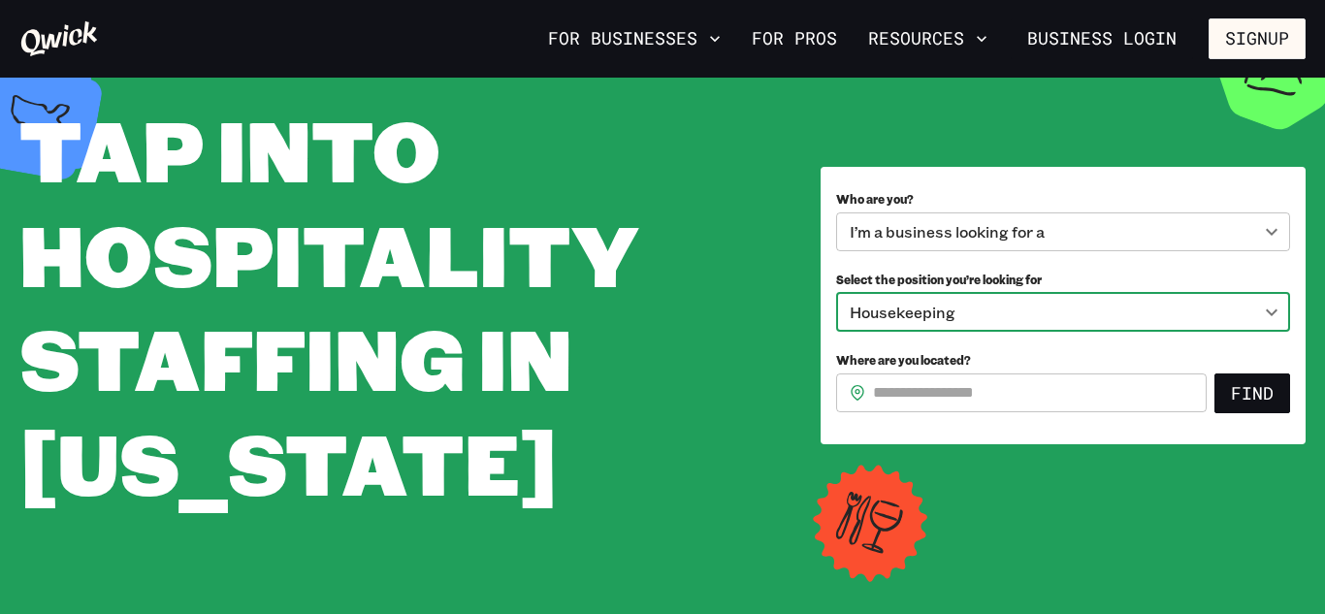
click at [1020, 218] on body "**********" at bounding box center [662, 229] width 1325 height 614
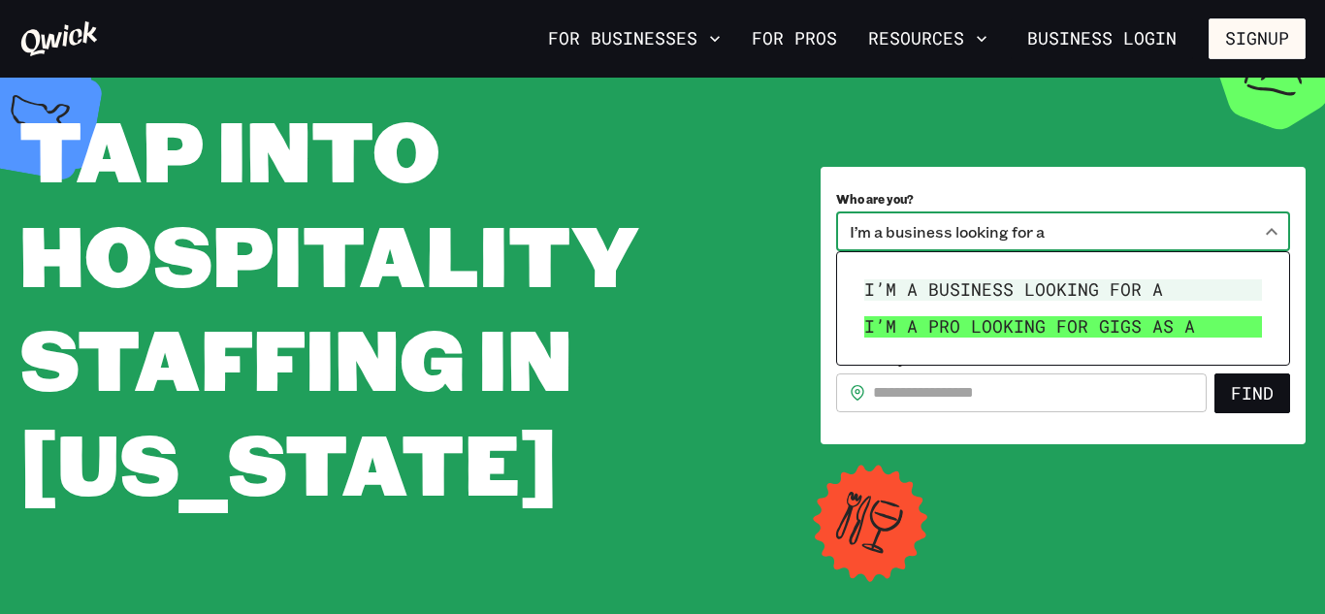
click at [1006, 318] on li "I’m a pro looking for Gigs as a" at bounding box center [1063, 327] width 413 height 37
type input "***"
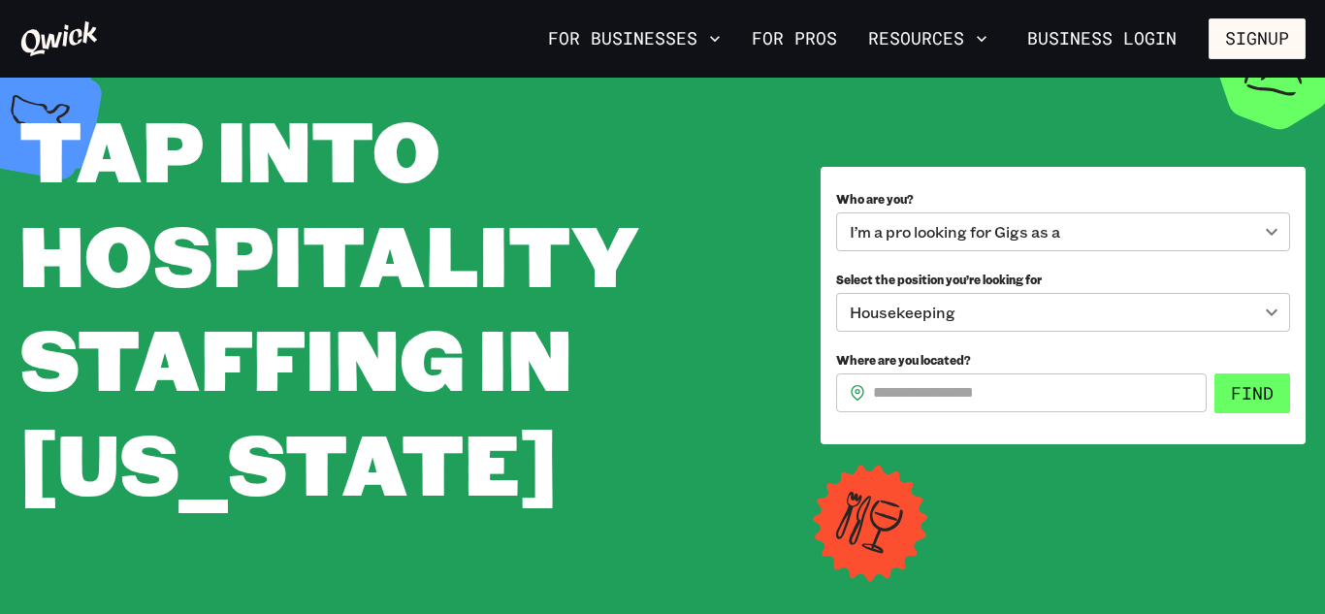
click at [1256, 404] on button "Find" at bounding box center [1253, 394] width 76 height 41
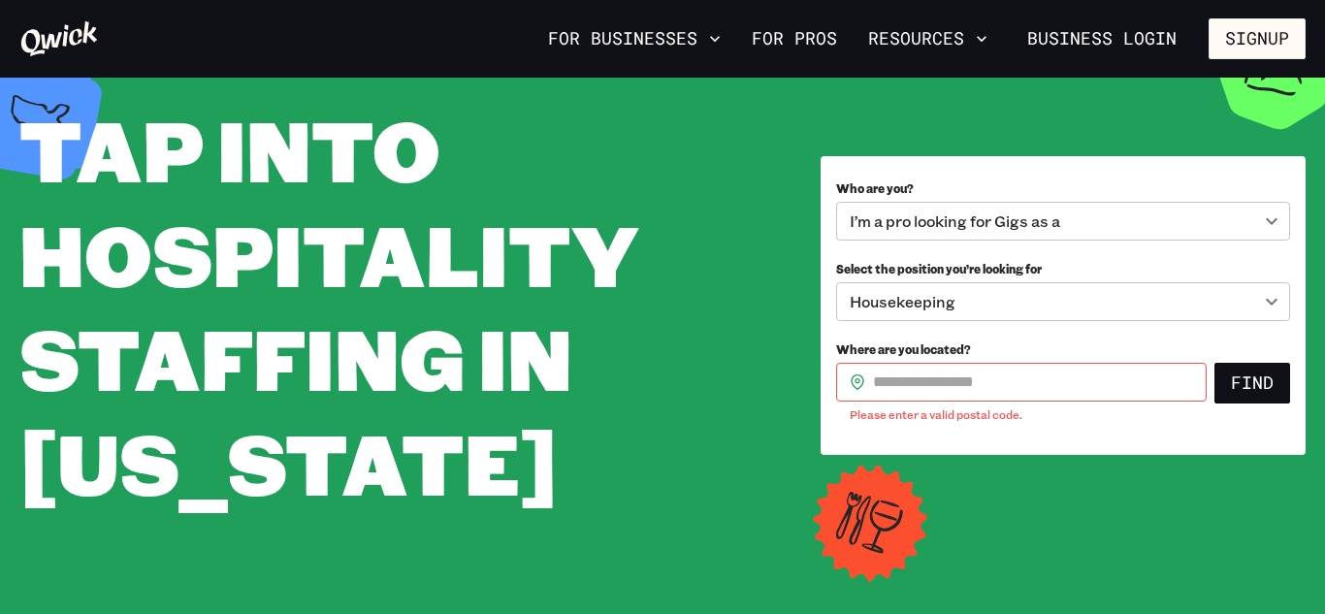
click at [1026, 366] on input "Where are you located?" at bounding box center [1040, 382] width 334 height 39
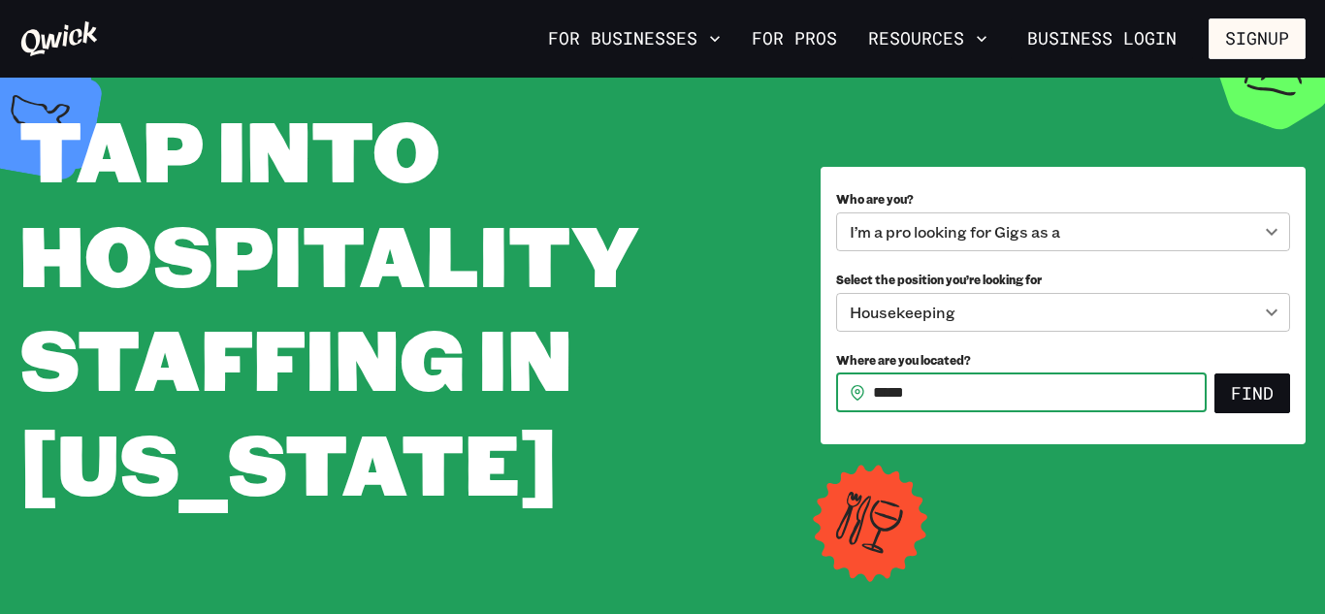
type input "*****"
click at [1215, 374] on button "Find" at bounding box center [1253, 394] width 76 height 41
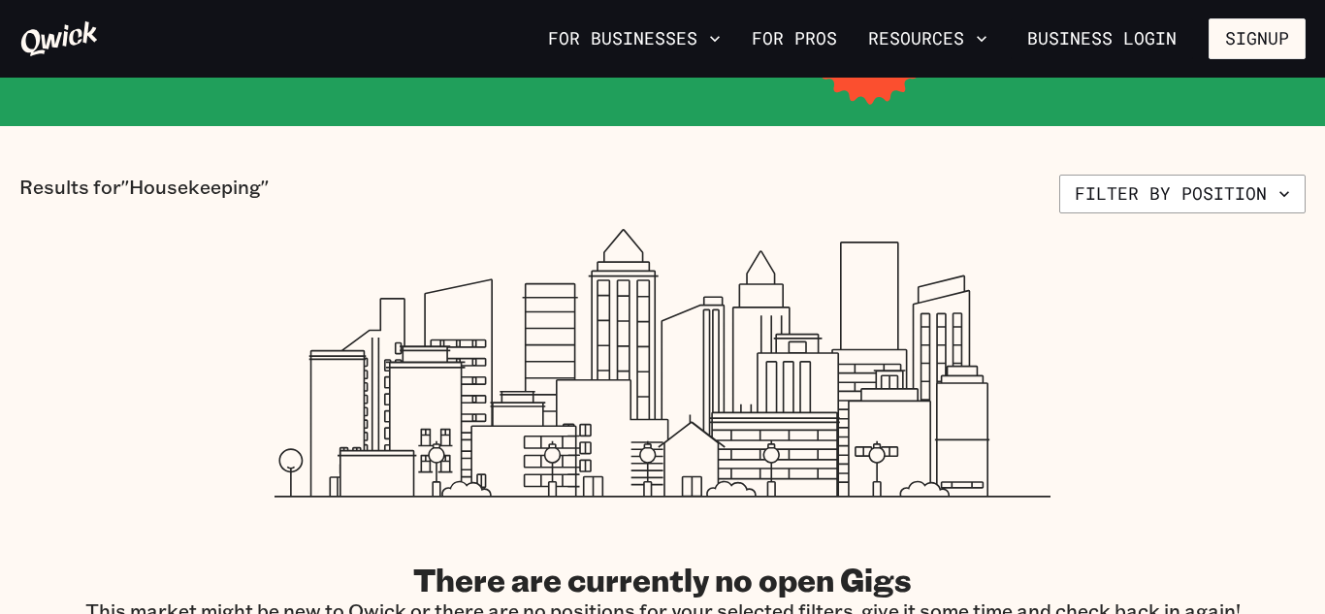
scroll to position [388, 0]
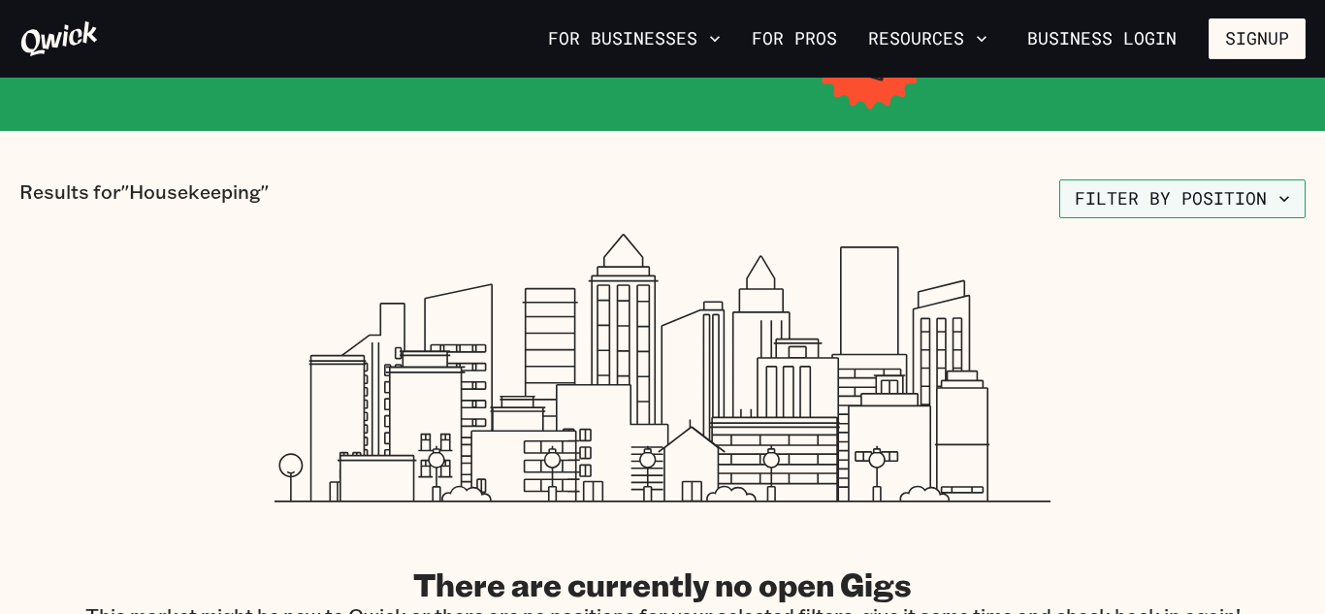
click at [1279, 206] on icon "button" at bounding box center [1284, 198] width 19 height 19
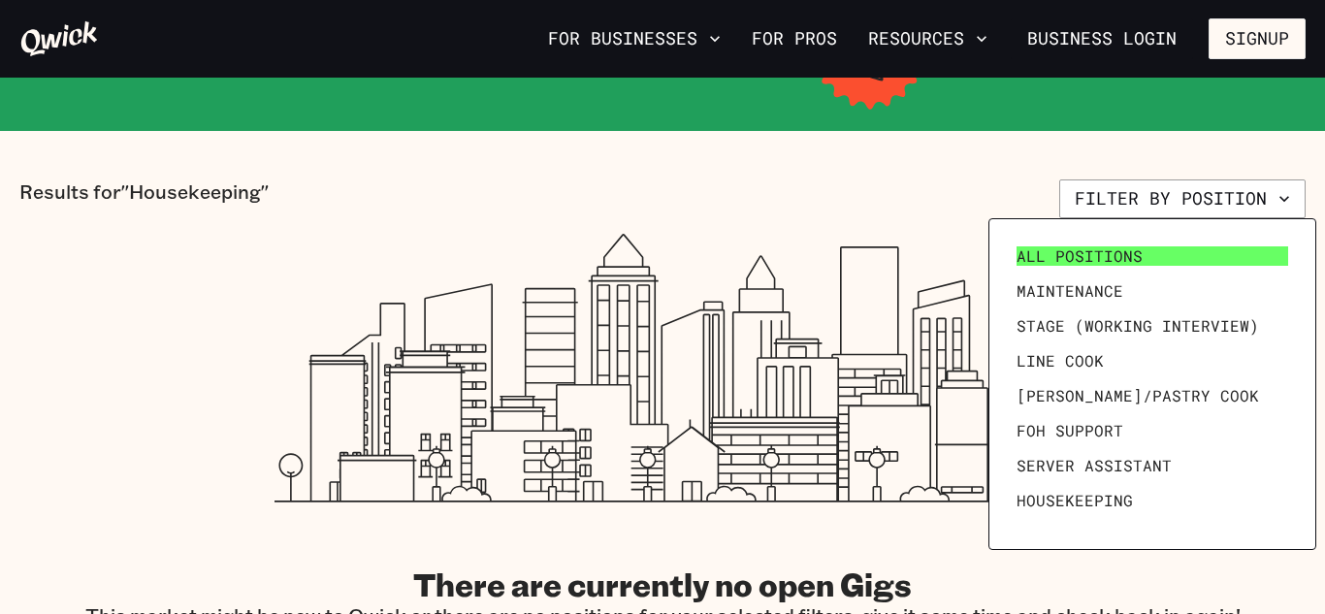
click at [1096, 248] on span "All Positions" at bounding box center [1080, 255] width 126 height 19
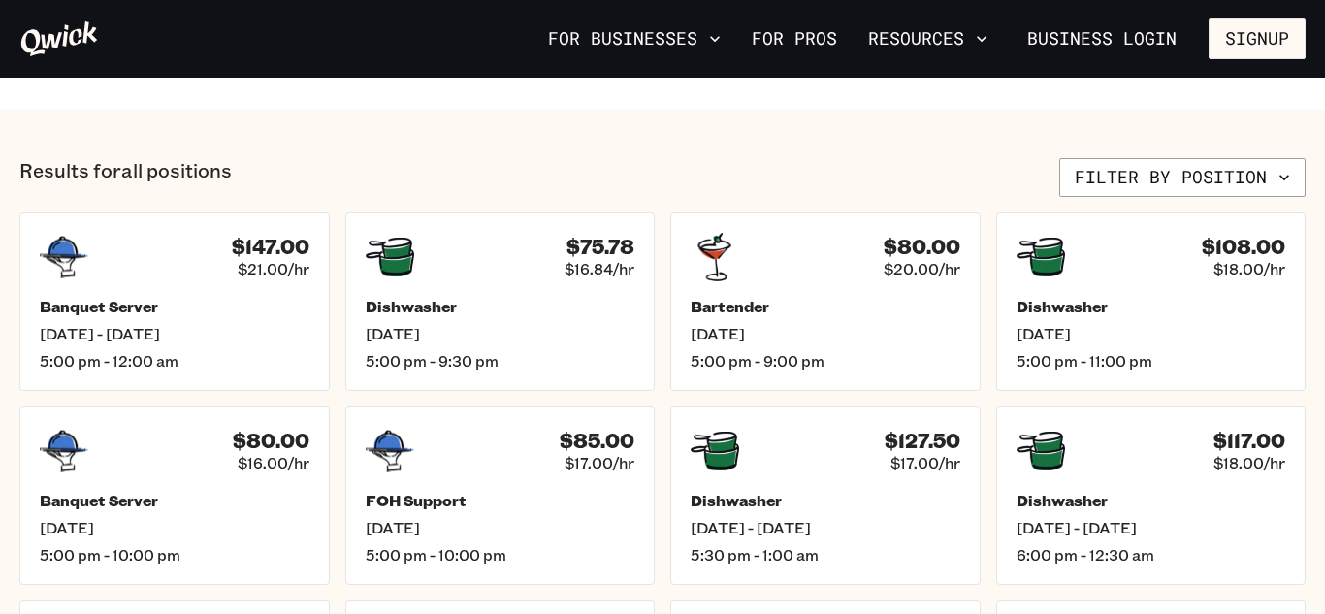
scroll to position [737, 0]
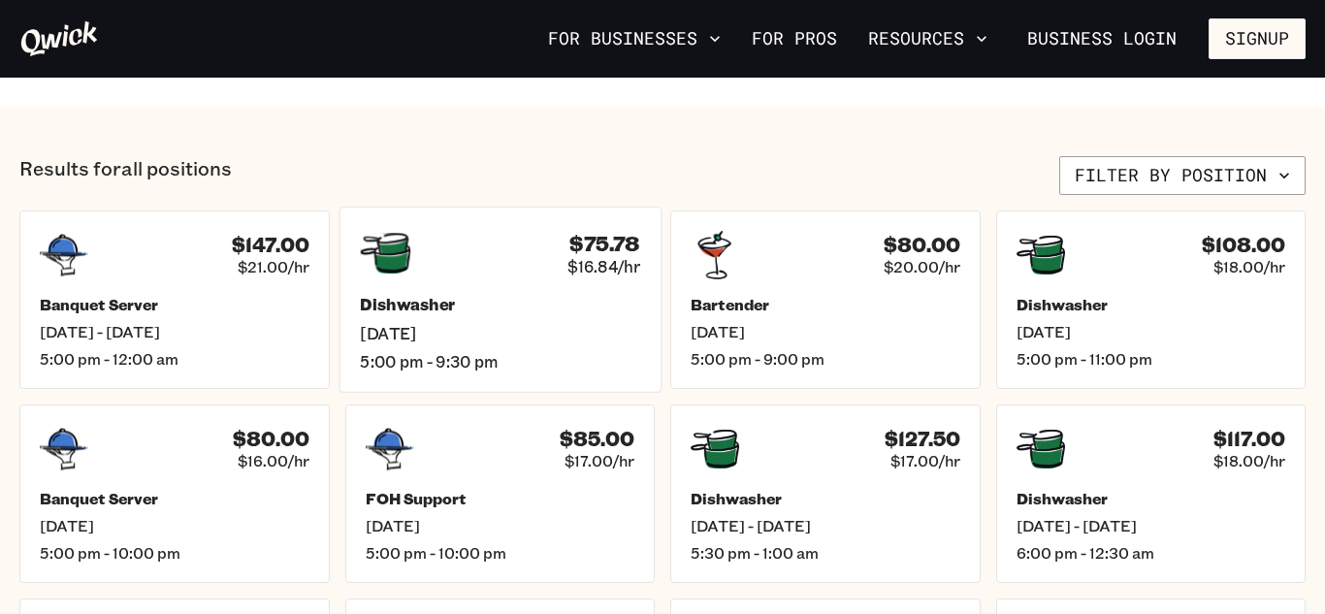
click at [592, 343] on div "Dishwasher Sat, Sep 20 5:00 pm - 9:30 pm" at bounding box center [500, 333] width 280 height 77
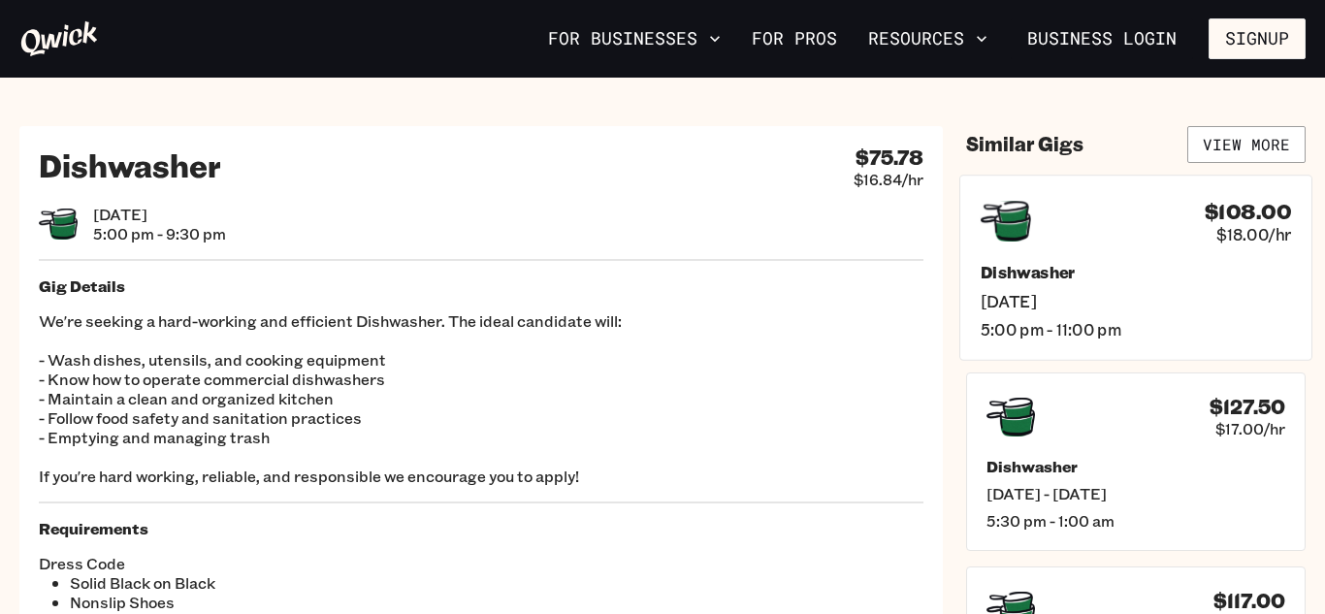
click at [1071, 312] on div "Dishwasher Sat, Sep 20 5:00 pm - 11:00 pm" at bounding box center [1136, 300] width 311 height 77
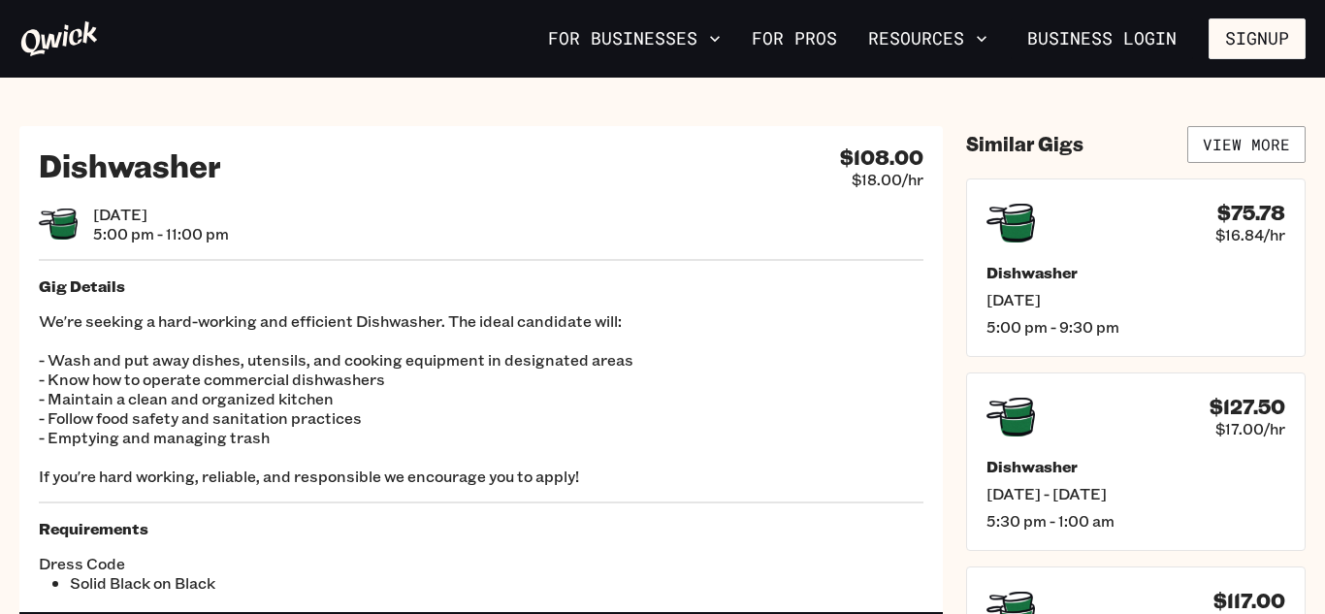
click at [834, 153] on div "Dishwasher $108.00 $18.00/hr" at bounding box center [481, 168] width 885 height 44
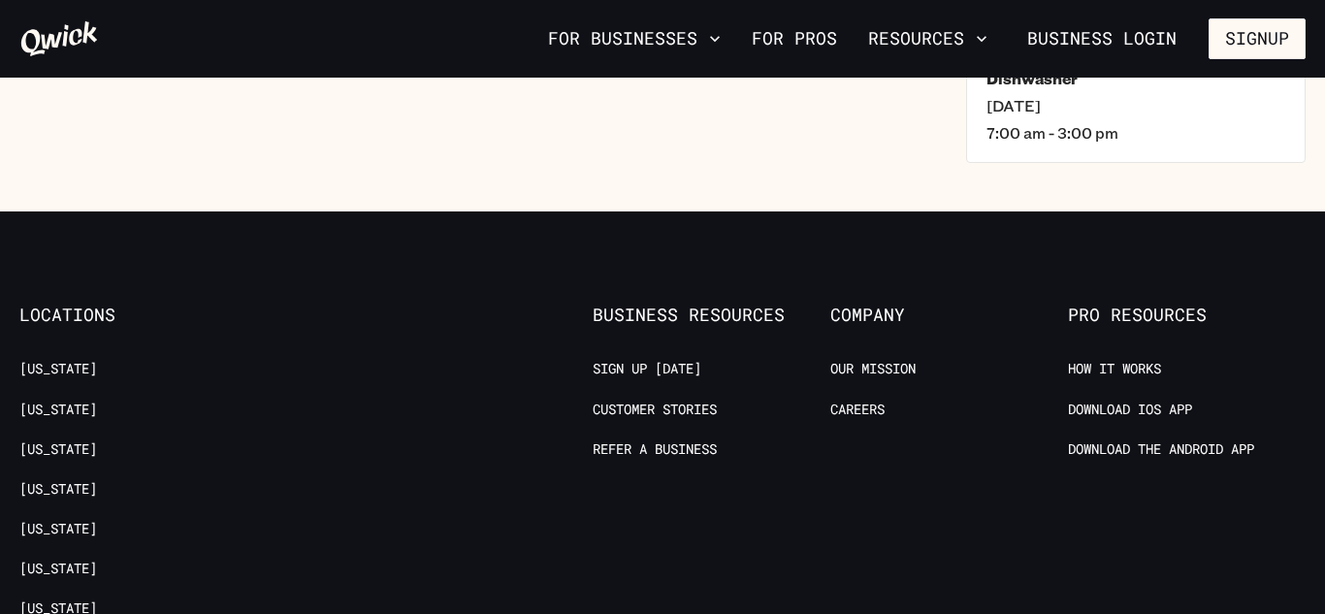
scroll to position [815, 0]
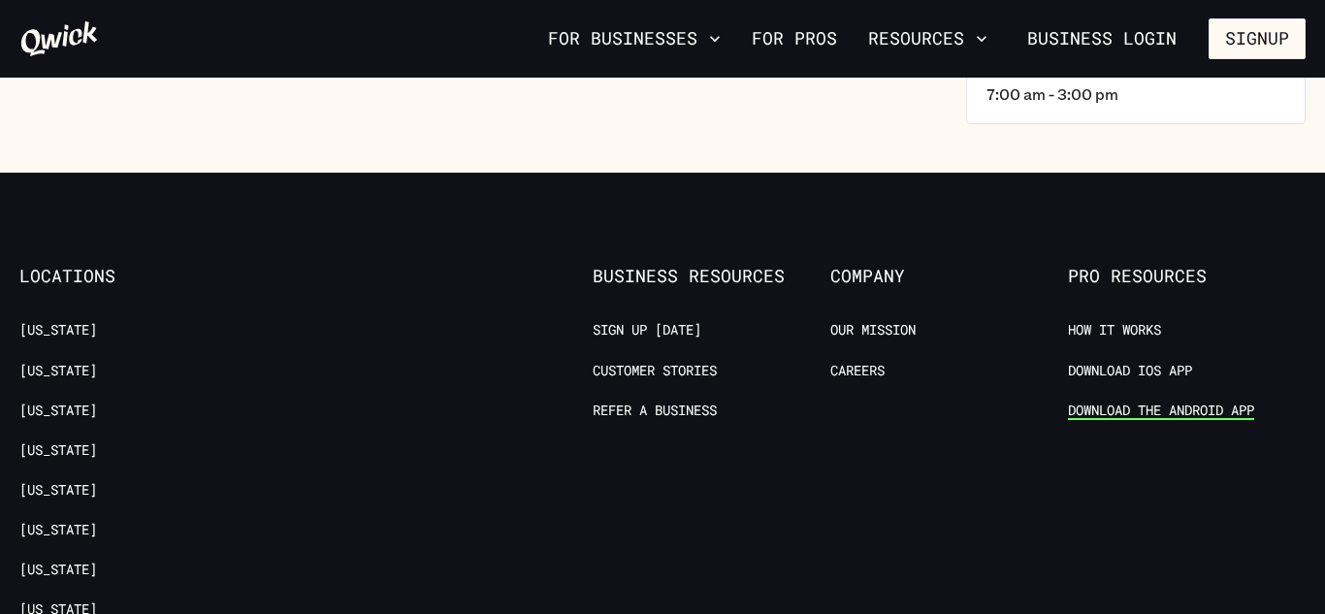
click at [1145, 414] on link "Download the Android App" at bounding box center [1161, 411] width 186 height 18
